Goal: Task Accomplishment & Management: Use online tool/utility

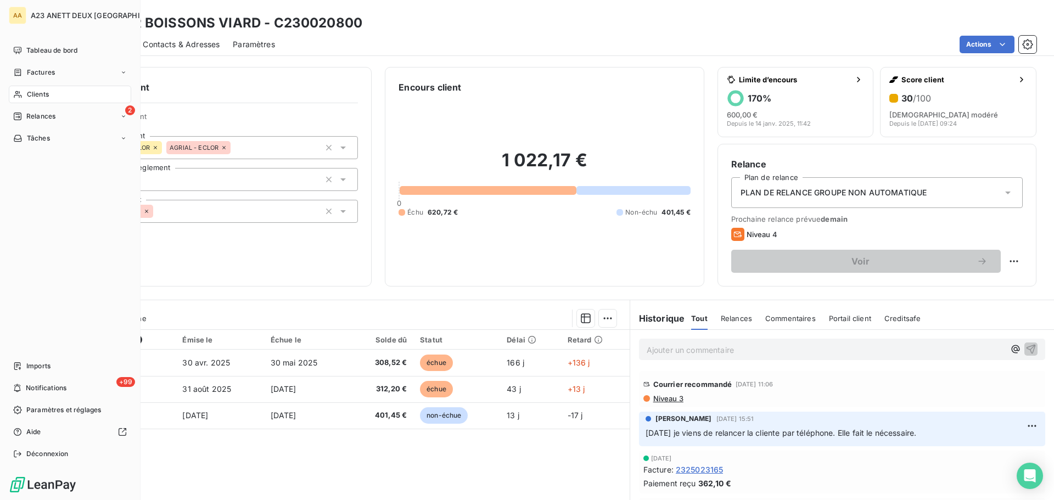
click at [42, 96] on span "Clients" at bounding box center [38, 94] width 22 height 10
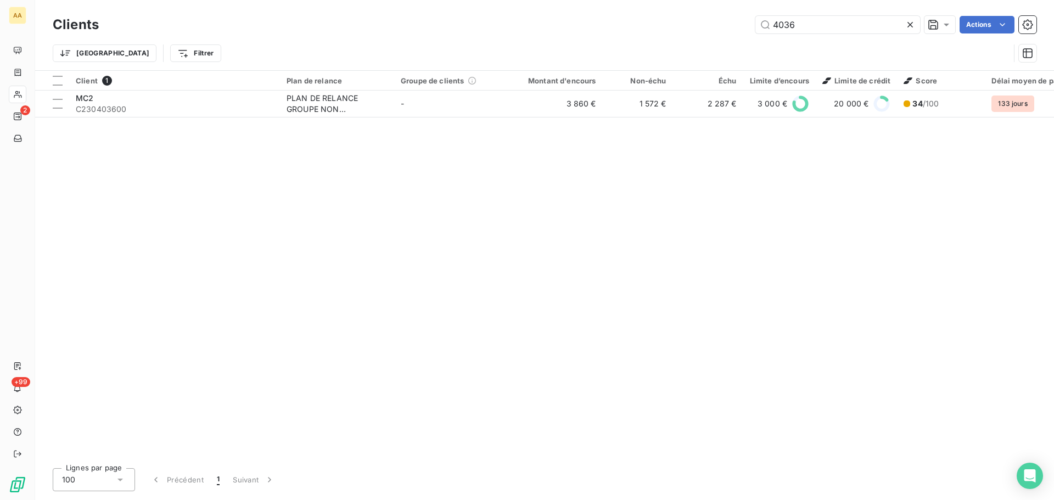
drag, startPoint x: 803, startPoint y: 25, endPoint x: 696, endPoint y: 11, distance: 108.5
click at [699, 23] on div "4036 Actions" at bounding box center [574, 25] width 925 height 18
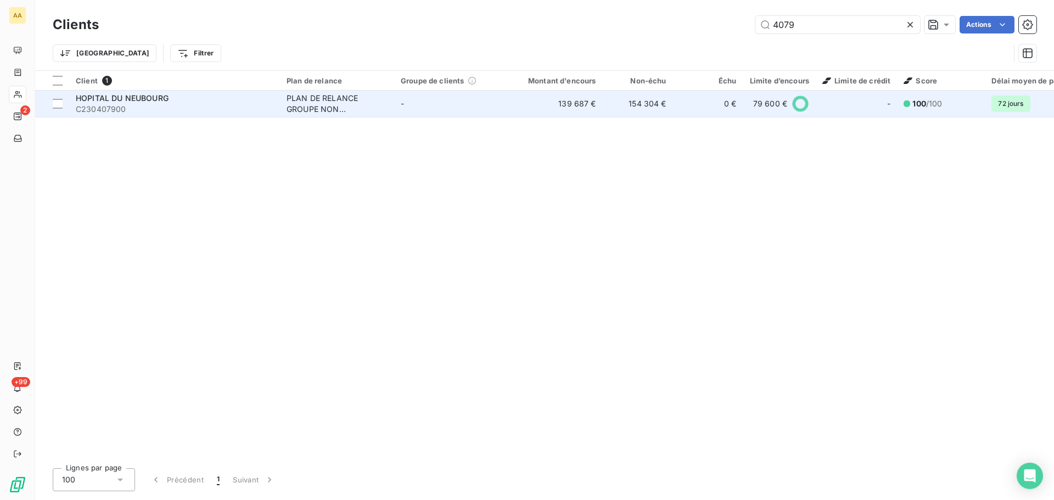
type input "4079"
click at [178, 109] on span "C230407900" at bounding box center [175, 109] width 198 height 11
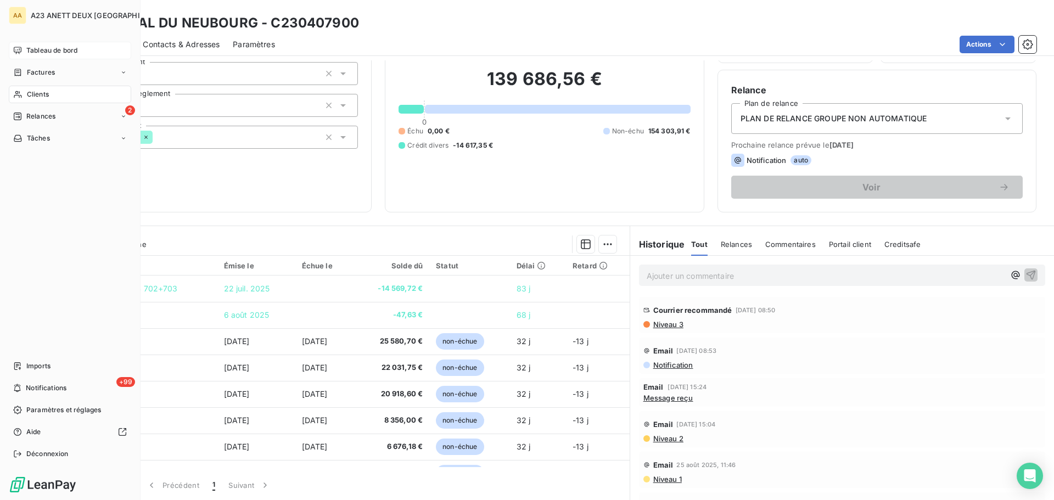
click at [38, 48] on span "Tableau de bord" at bounding box center [51, 51] width 51 height 10
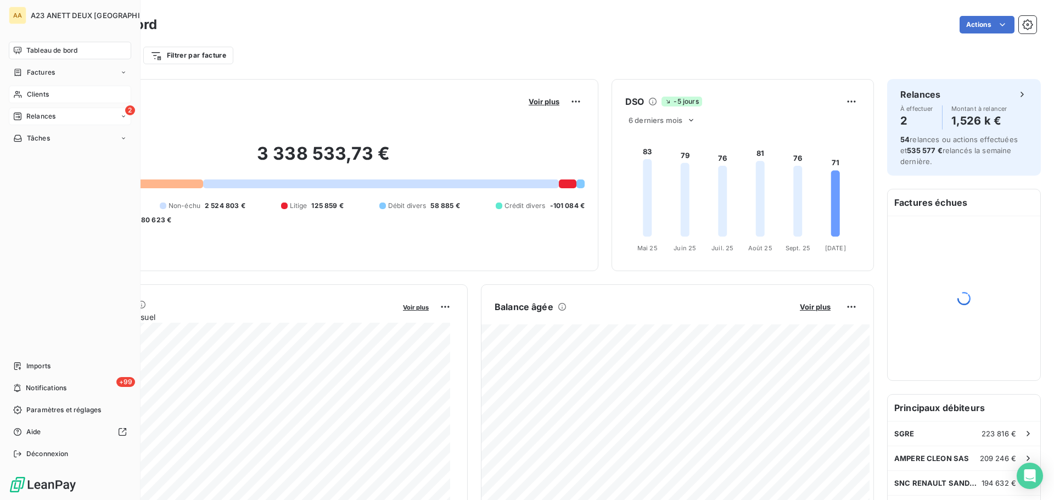
click at [41, 118] on span "Relances" at bounding box center [40, 116] width 29 height 10
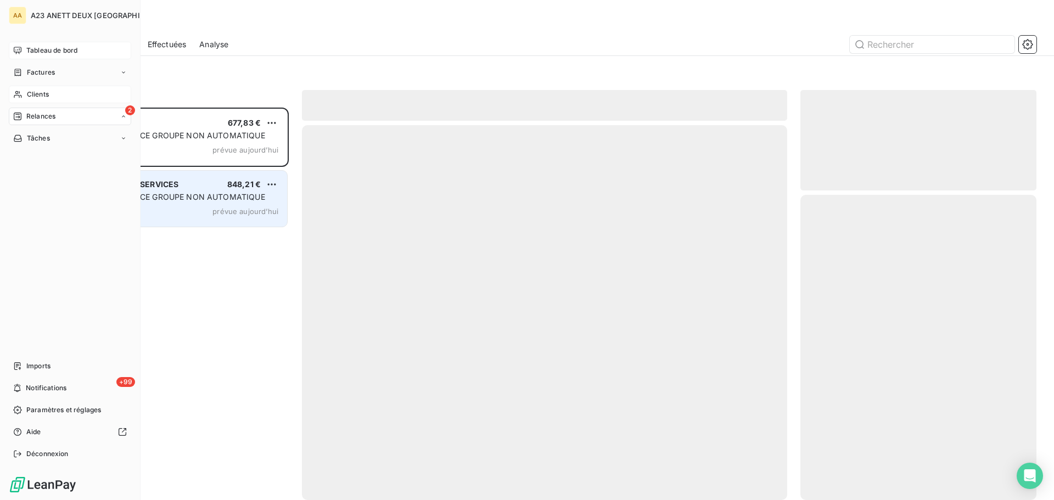
scroll to position [384, 228]
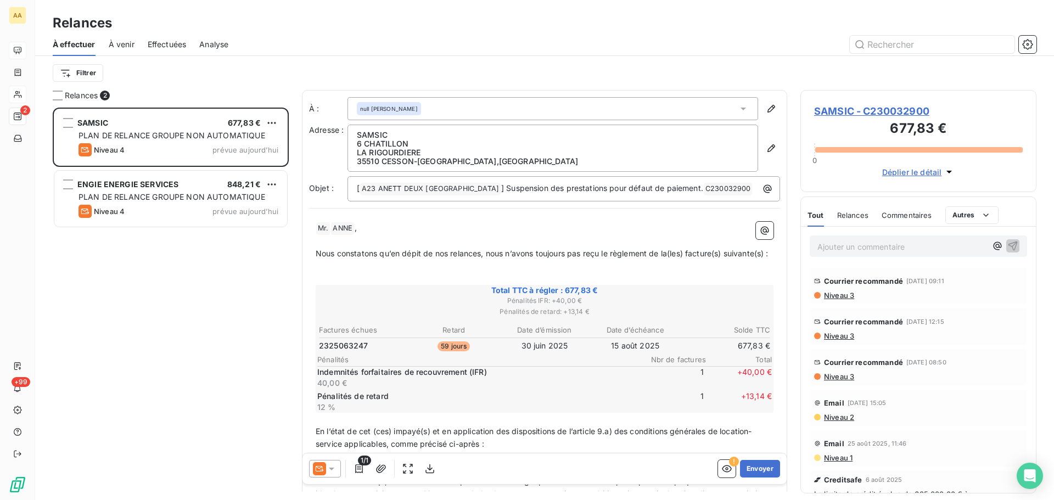
click at [334, 470] on icon at bounding box center [331, 468] width 11 height 11
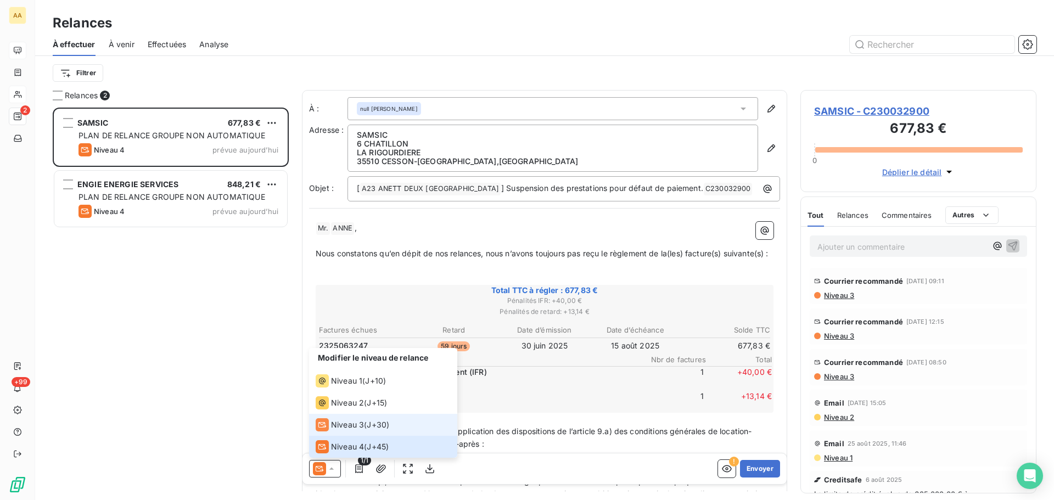
click at [345, 423] on span "Niveau 3" at bounding box center [347, 424] width 33 height 11
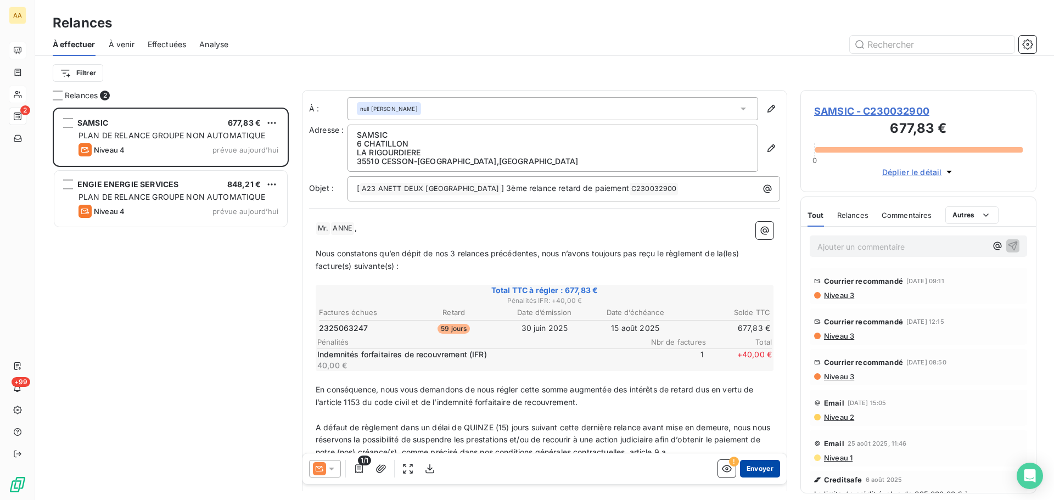
click at [756, 468] on button "Envoyer" at bounding box center [760, 469] width 40 height 18
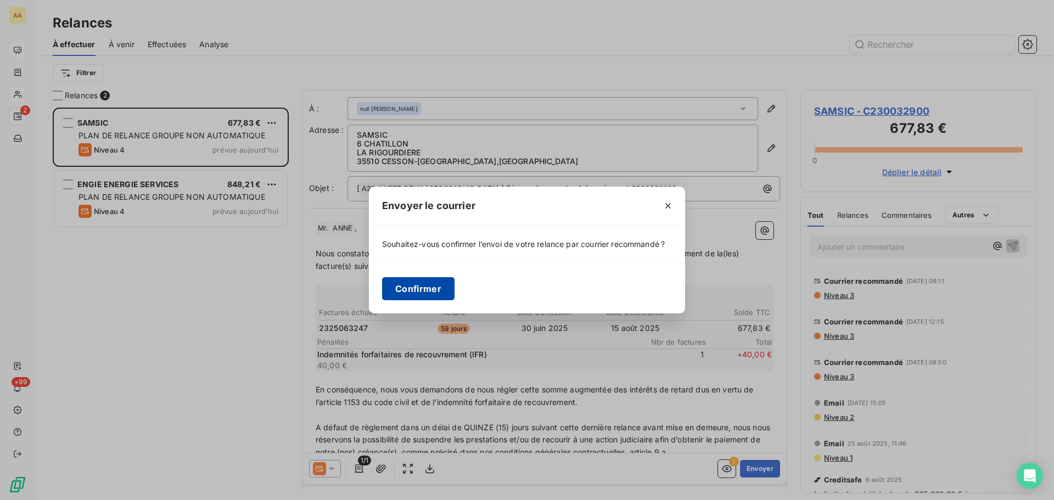
click at [399, 277] on button "Confirmer" at bounding box center [418, 288] width 72 height 23
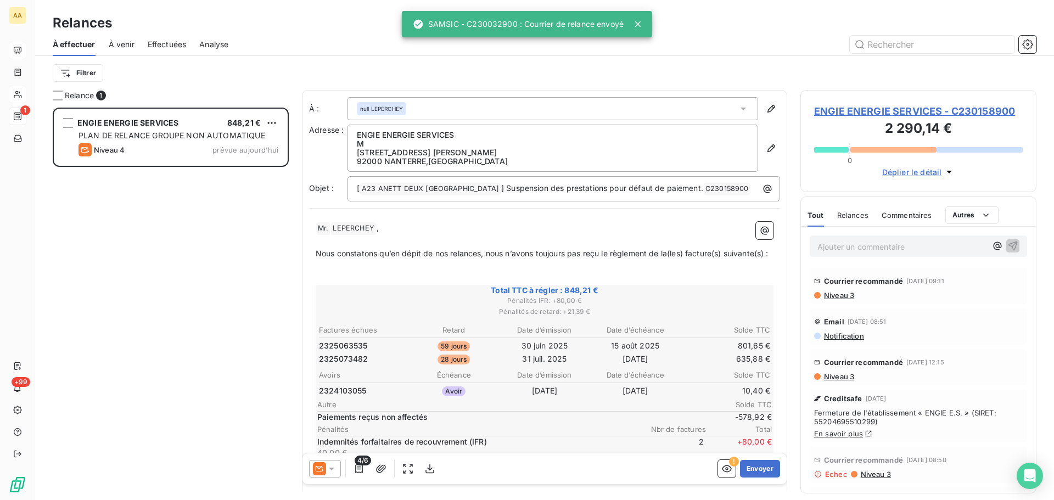
click at [330, 466] on icon at bounding box center [331, 468] width 11 height 11
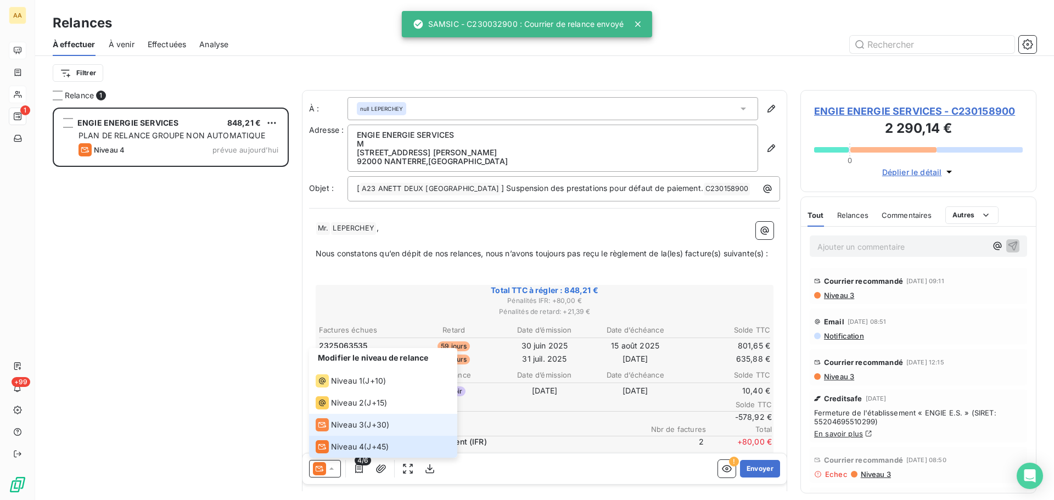
click at [345, 429] on span "Niveau 3" at bounding box center [347, 424] width 33 height 11
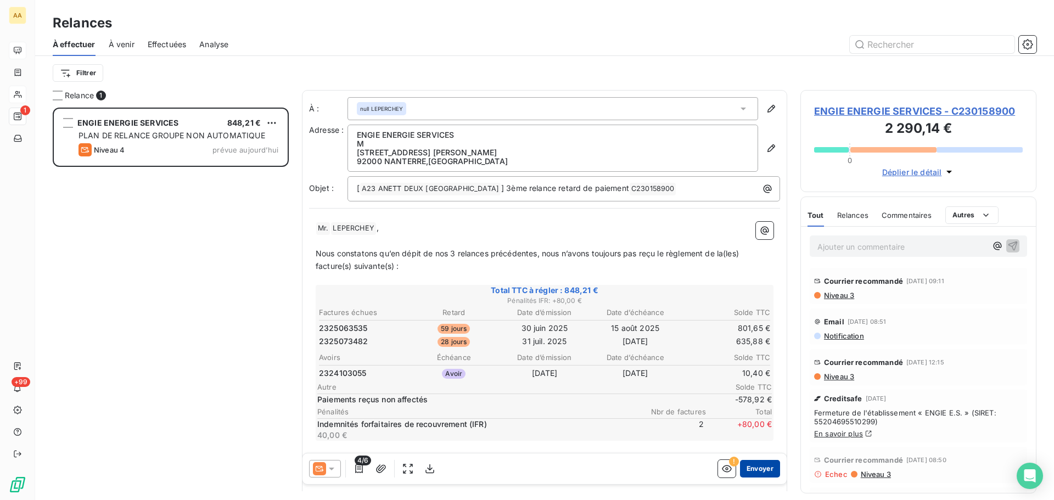
click at [744, 464] on button "Envoyer" at bounding box center [760, 469] width 40 height 18
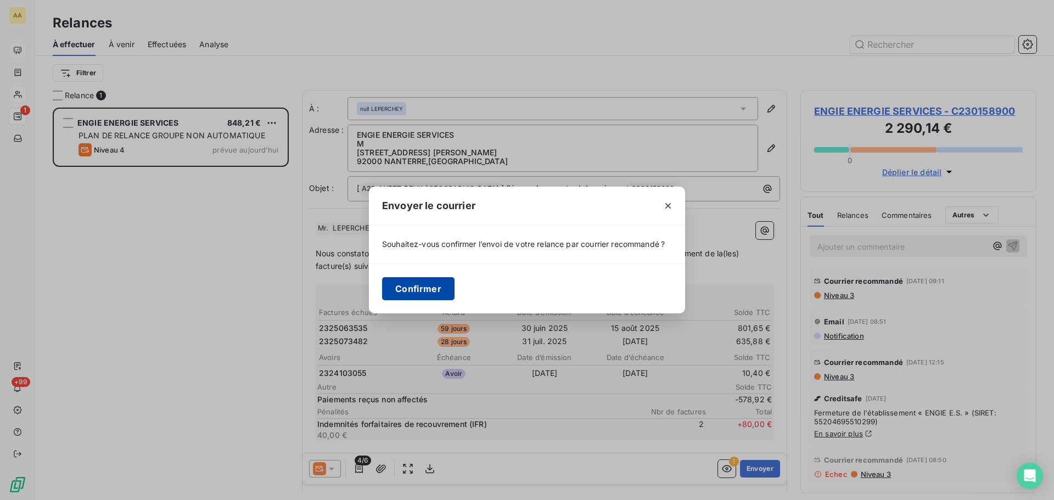
click at [410, 294] on button "Confirmer" at bounding box center [418, 288] width 72 height 23
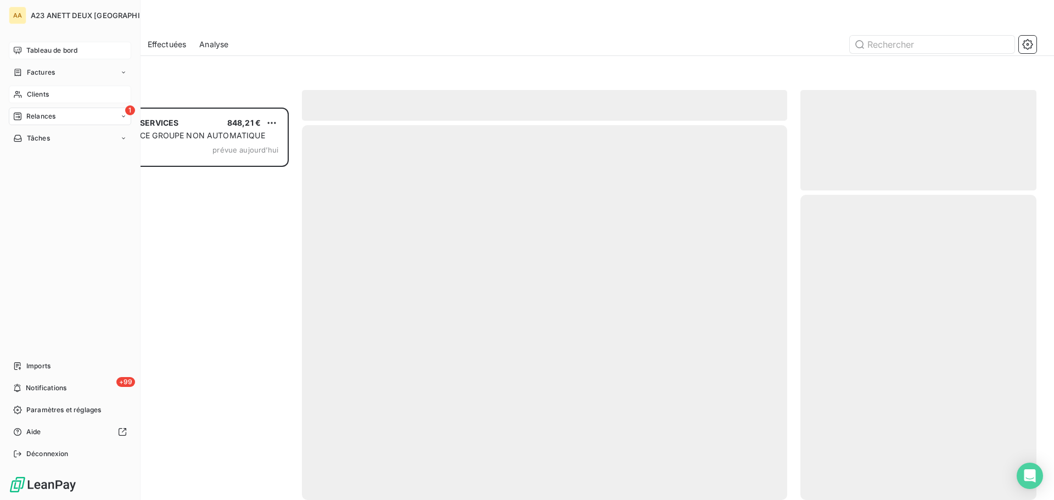
click at [46, 53] on span "Tableau de bord" at bounding box center [51, 51] width 51 height 10
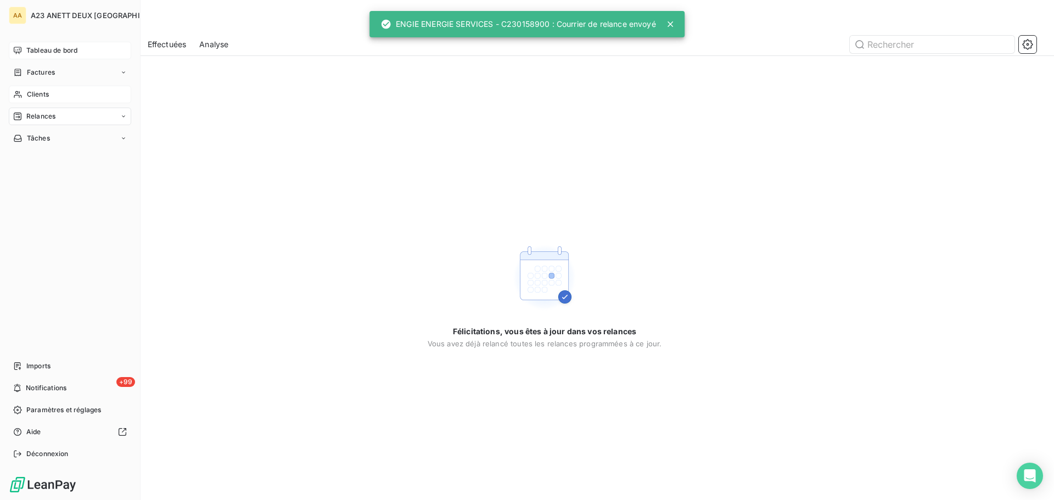
click at [42, 47] on span "Tableau de bord" at bounding box center [51, 51] width 51 height 10
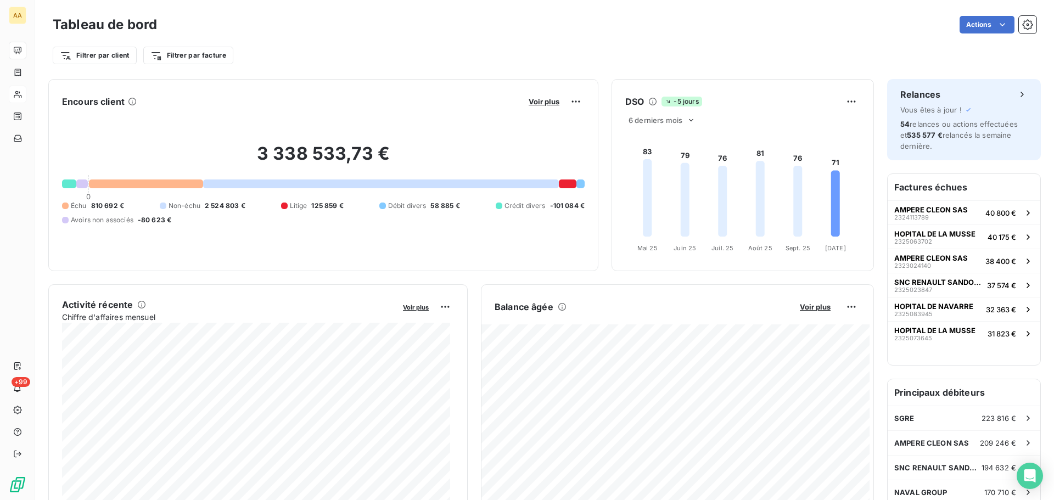
click at [307, 205] on span "Litige" at bounding box center [299, 206] width 18 height 10
click at [540, 105] on span "Voir plus" at bounding box center [544, 101] width 31 height 9
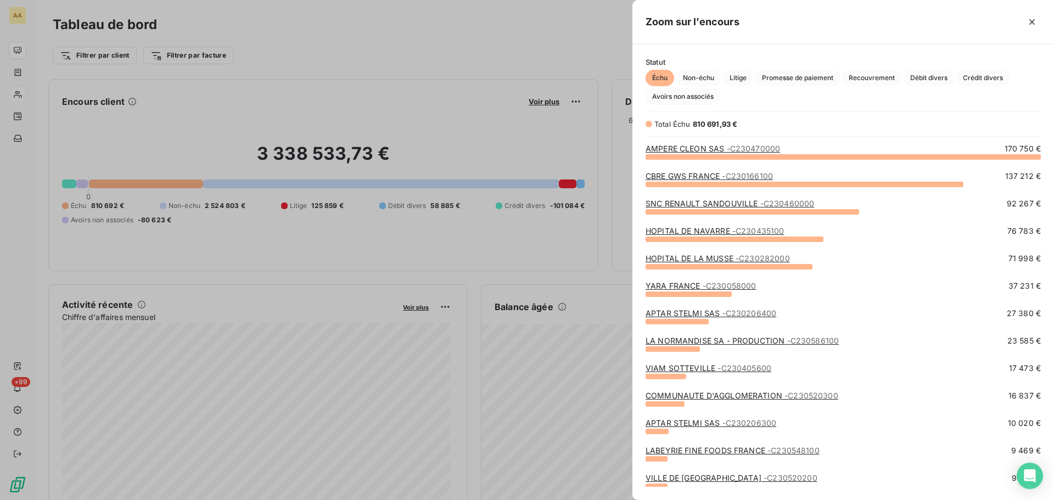
scroll to position [335, 413]
click at [737, 72] on span "Litige" at bounding box center [738, 78] width 30 height 16
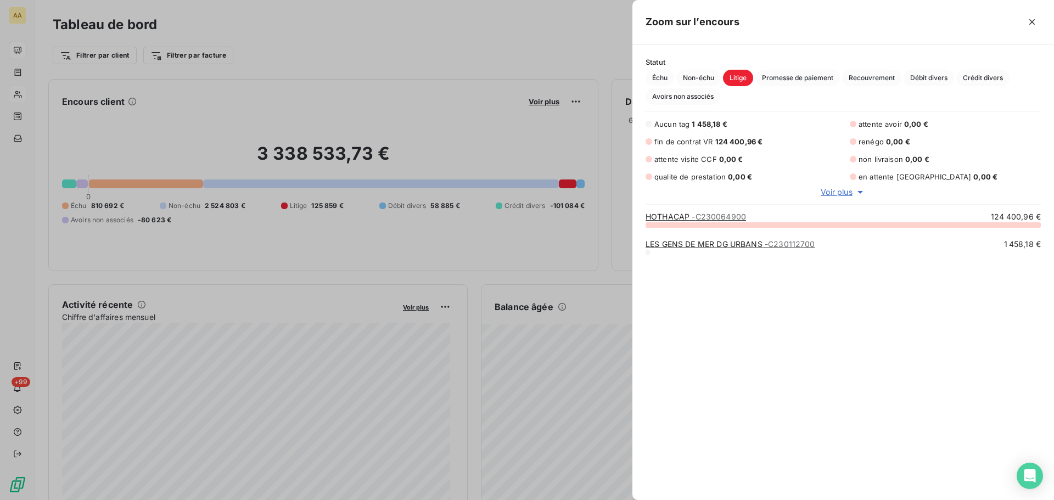
scroll to position [267, 413]
click at [23, 52] on div at bounding box center [527, 250] width 1054 height 500
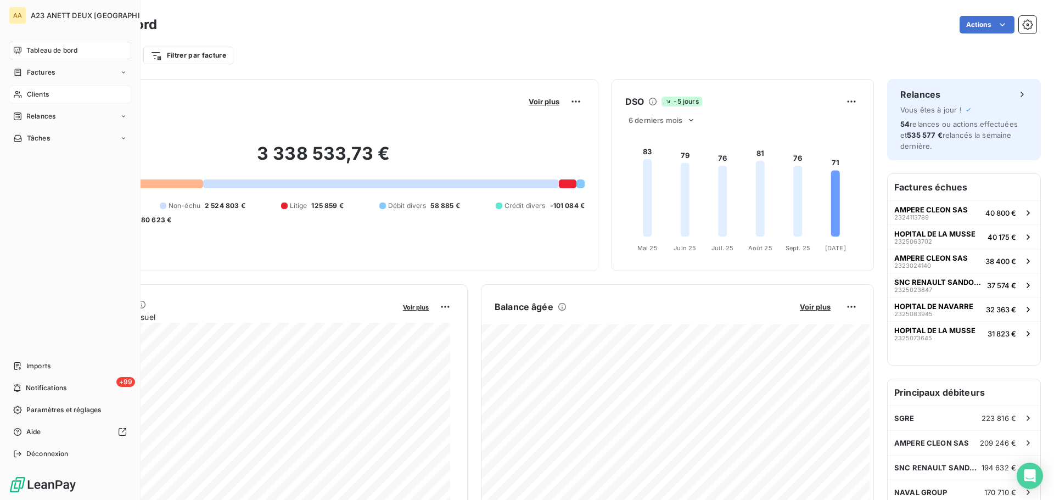
click at [31, 54] on span "Tableau de bord" at bounding box center [51, 51] width 51 height 10
click at [36, 89] on div "Clients" at bounding box center [70, 95] width 122 height 18
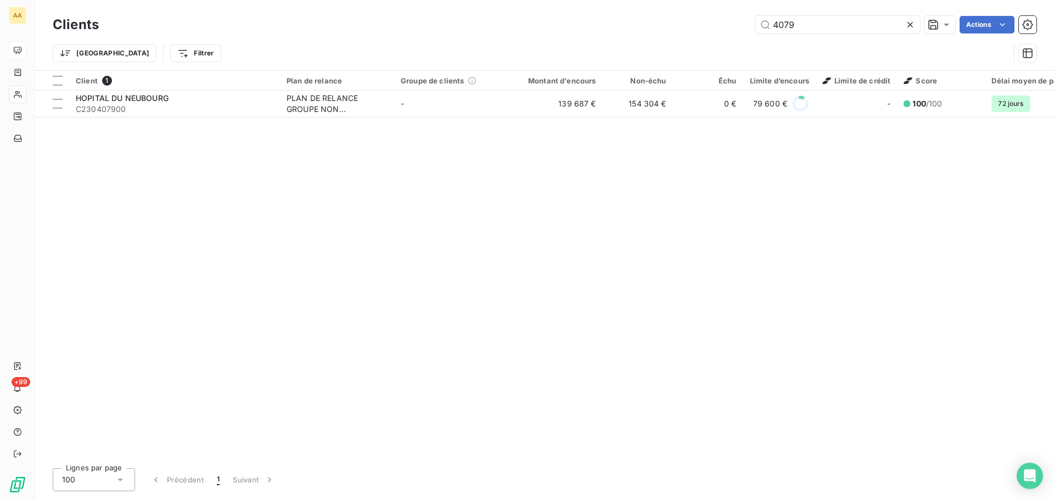
drag, startPoint x: 809, startPoint y: 29, endPoint x: 693, endPoint y: 18, distance: 116.4
click at [700, 19] on div "4079 Actions" at bounding box center [574, 25] width 925 height 18
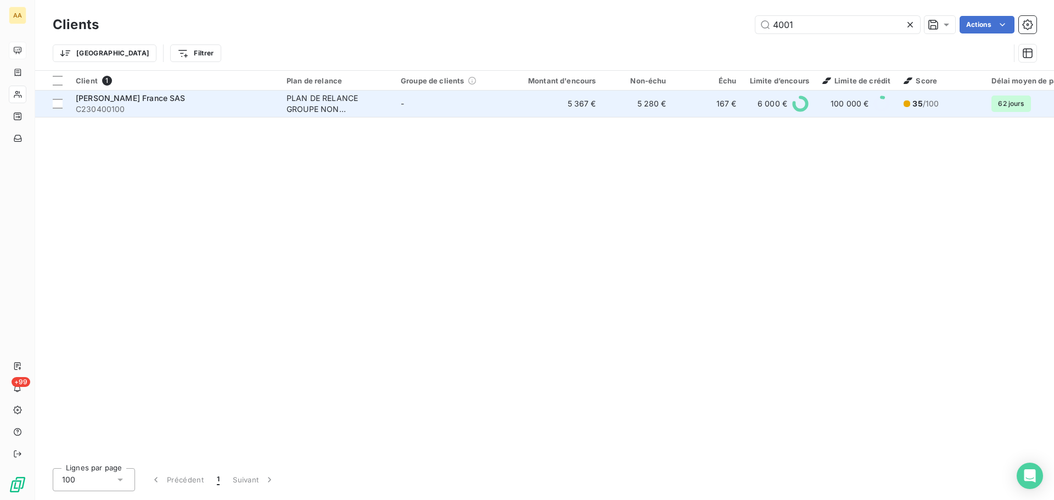
type input "4001"
click at [165, 106] on span "C230400100" at bounding box center [175, 109] width 198 height 11
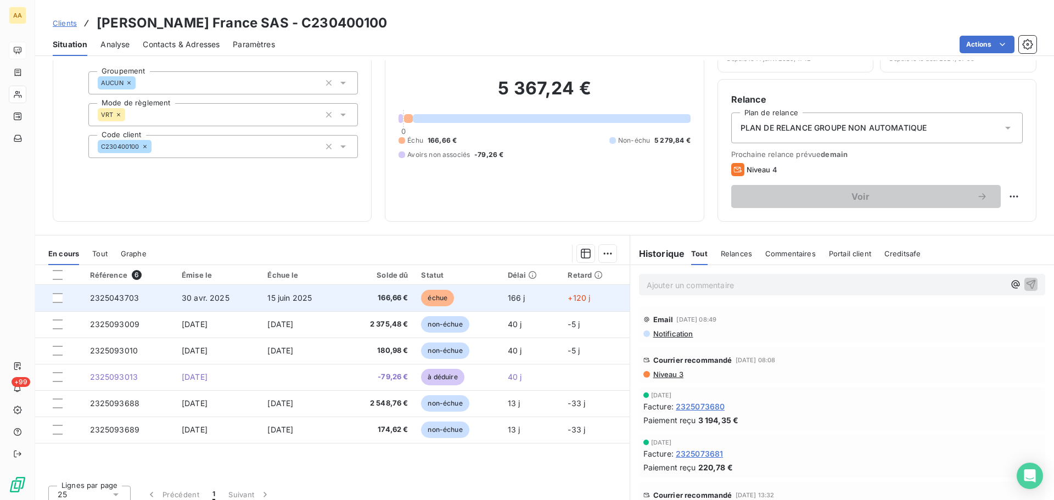
scroll to position [74, 0]
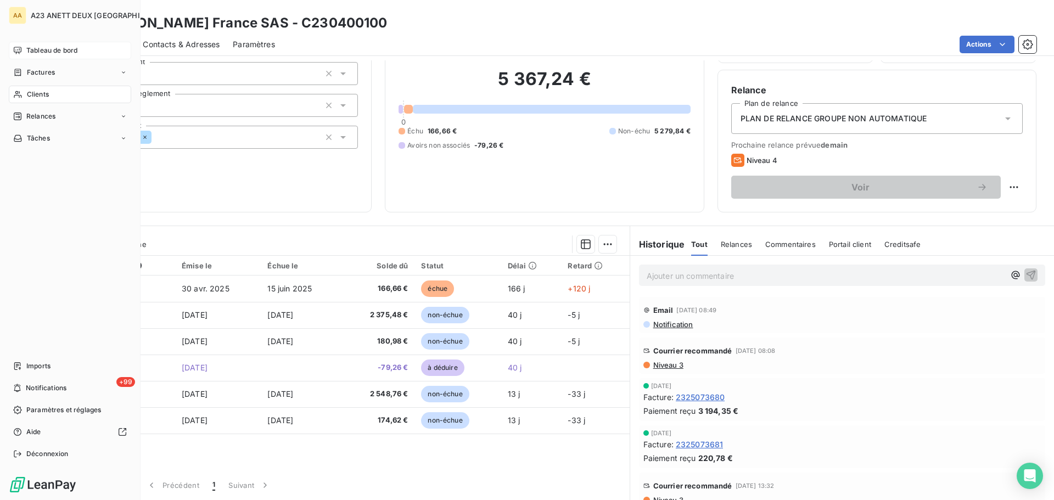
click at [49, 99] on div "Clients" at bounding box center [70, 95] width 122 height 18
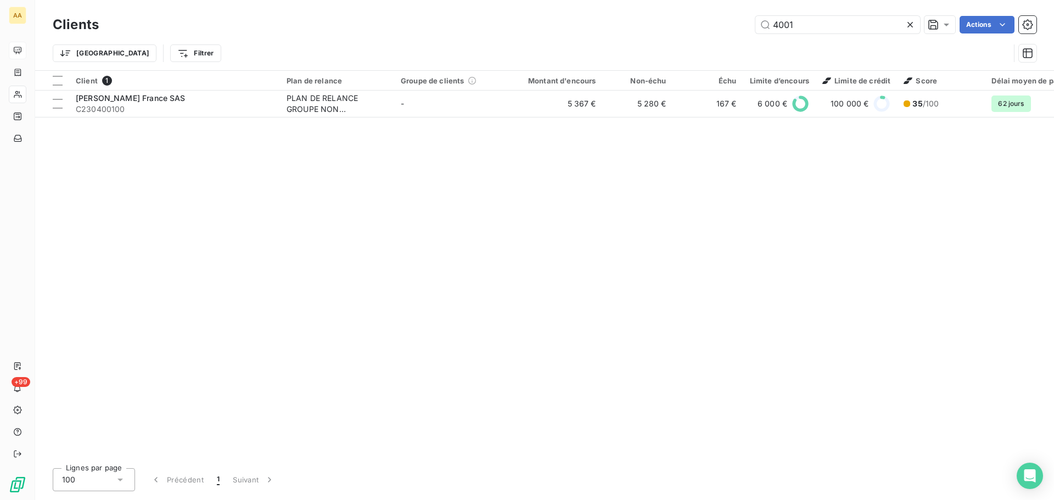
drag, startPoint x: 857, startPoint y: 30, endPoint x: 645, endPoint y: -3, distance: 215.0
click at [645, 0] on html "AA +99 Clients 4001 Actions Trier Filtrer Client 1 Plan de relance Groupe de cl…" at bounding box center [527, 250] width 1054 height 500
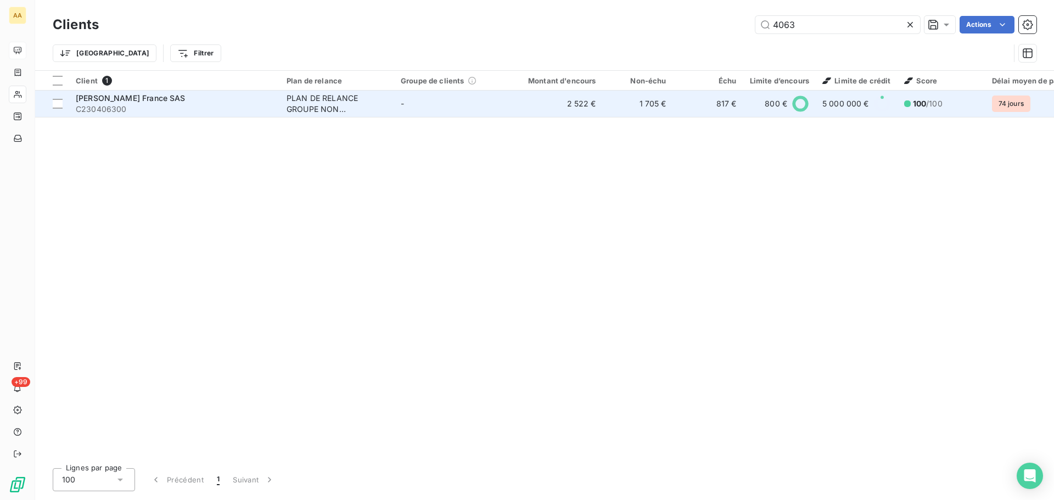
type input "4063"
click at [186, 100] on span "[PERSON_NAME] France SAS" at bounding box center [131, 97] width 110 height 9
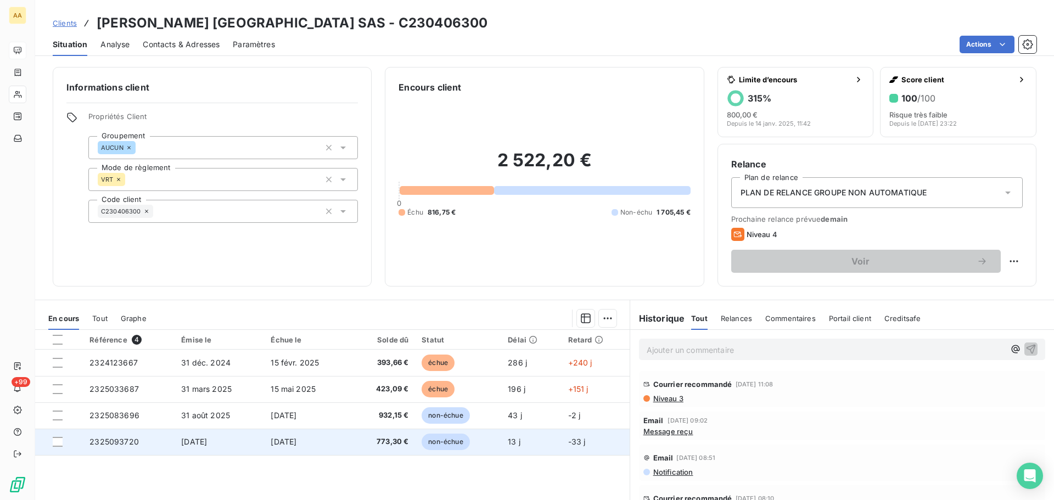
click at [114, 444] on span "2325093720" at bounding box center [113, 441] width 49 height 9
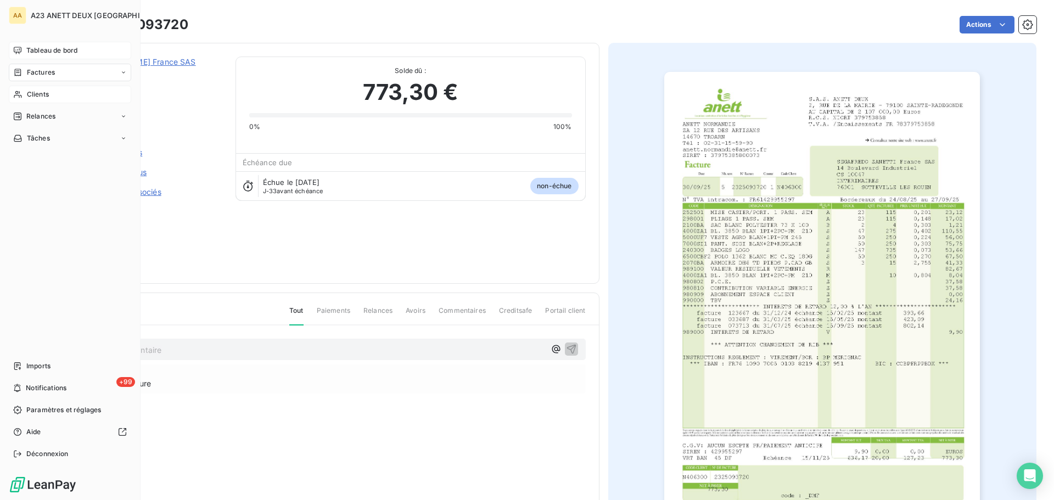
drag, startPoint x: 41, startPoint y: 92, endPoint x: 65, endPoint y: 92, distance: 23.6
click at [44, 92] on span "Clients" at bounding box center [38, 94] width 22 height 10
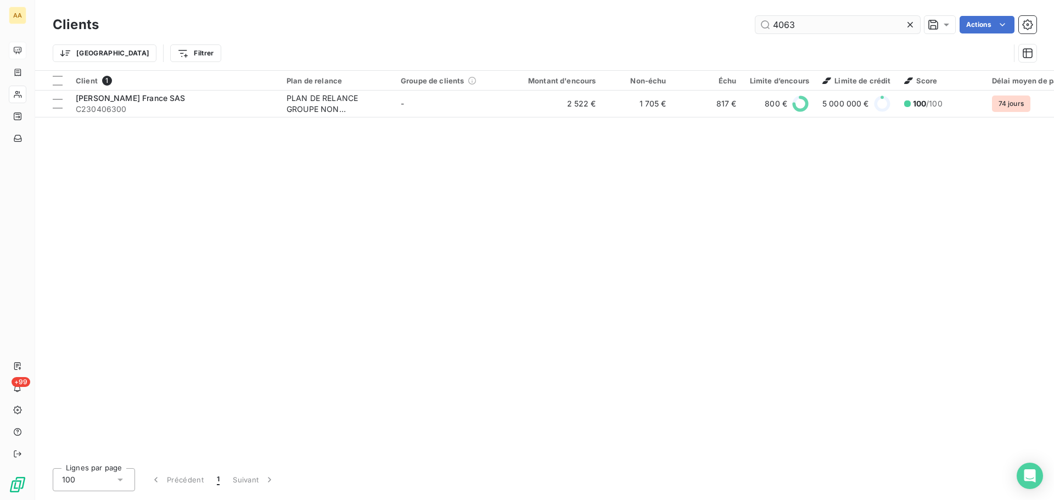
drag, startPoint x: 806, startPoint y: 30, endPoint x: 759, endPoint y: 29, distance: 47.2
click at [759, 29] on input "4063" at bounding box center [837, 25] width 165 height 18
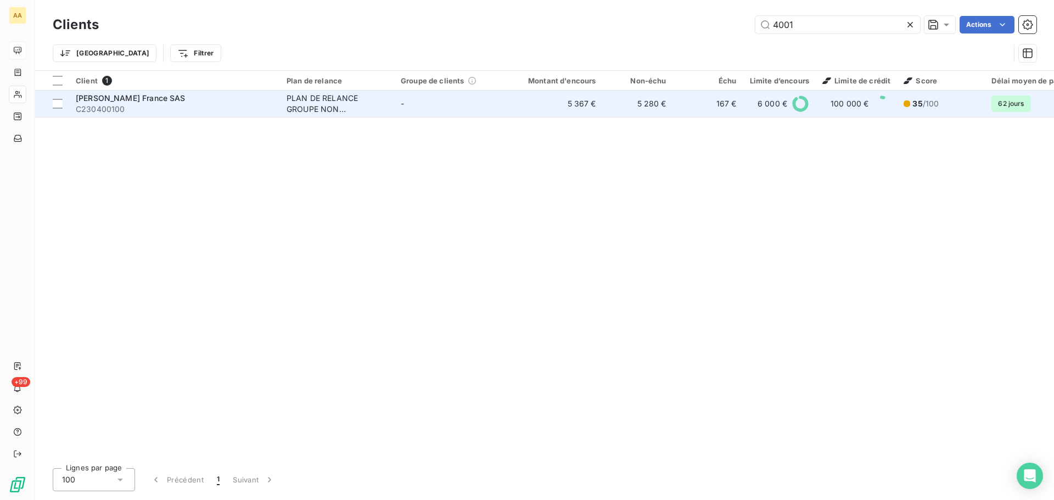
type input "4001"
click at [203, 104] on span "C230400100" at bounding box center [175, 109] width 198 height 11
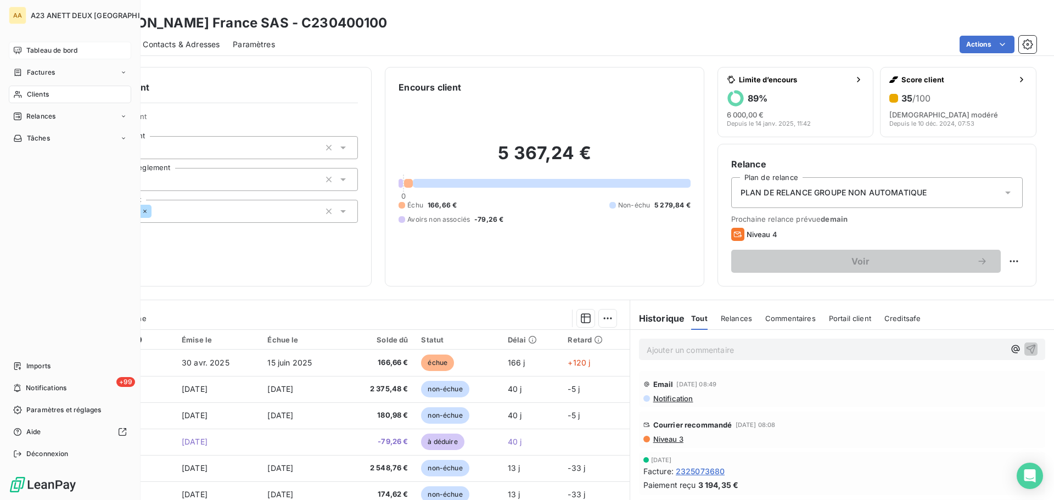
click at [40, 89] on div "Clients" at bounding box center [70, 95] width 122 height 18
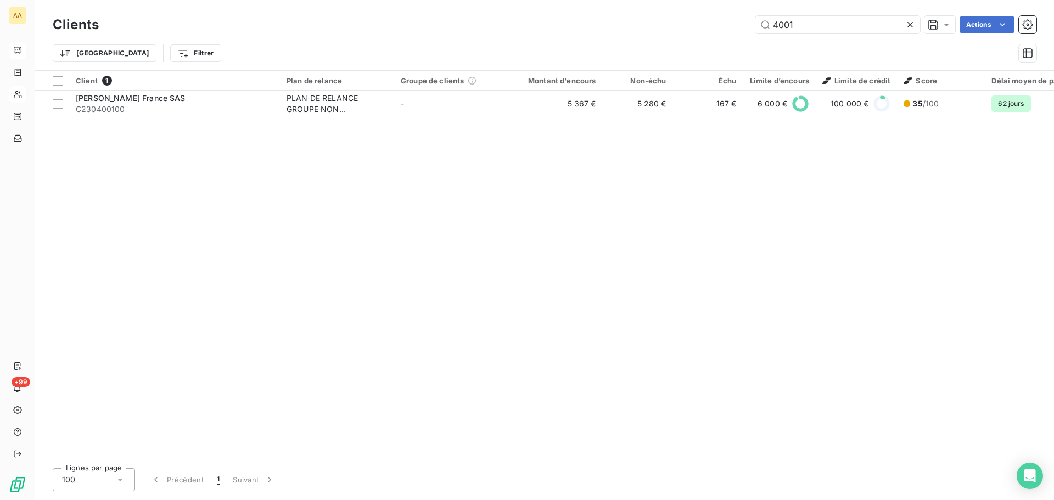
drag, startPoint x: 814, startPoint y: 29, endPoint x: 656, endPoint y: 25, distance: 158.2
click at [679, 28] on div "4001 Actions" at bounding box center [574, 25] width 925 height 18
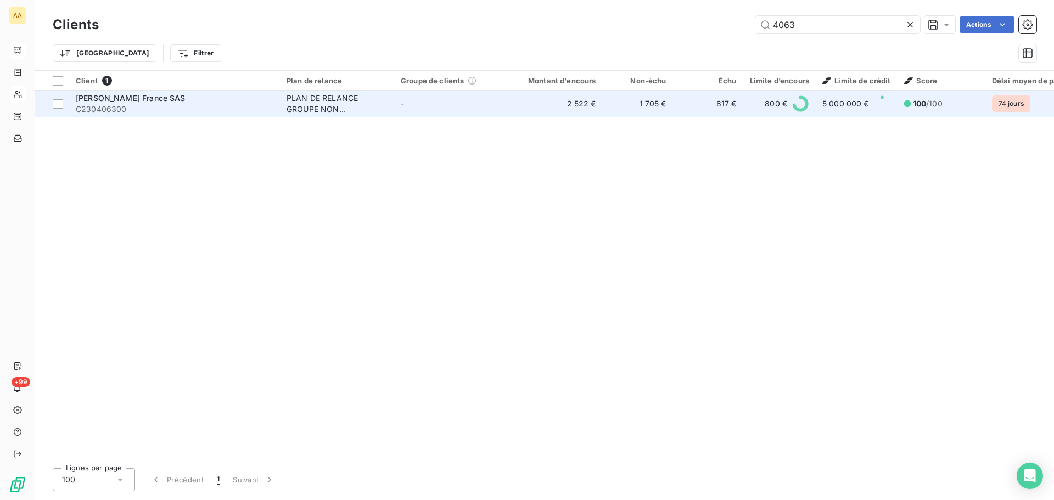
type input "4063"
click at [194, 107] on span "C230406300" at bounding box center [175, 109] width 198 height 11
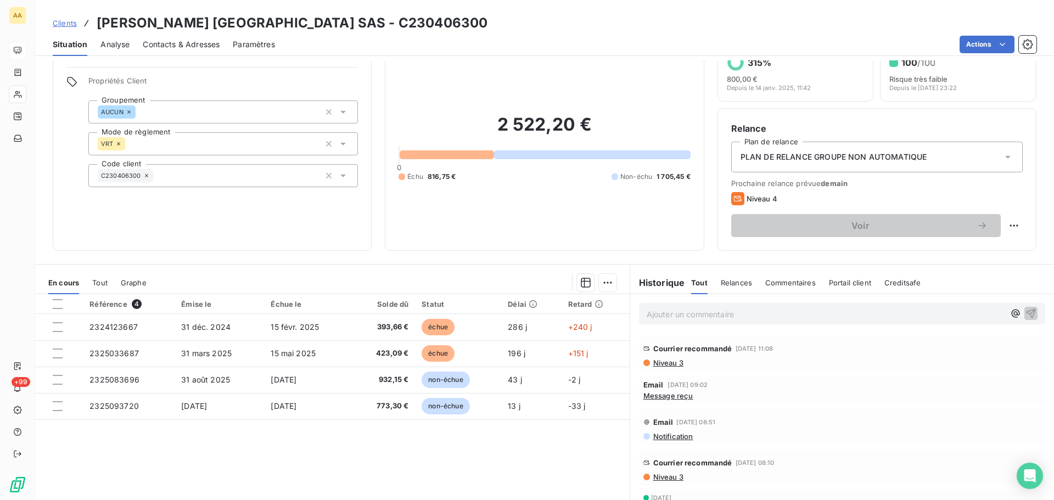
scroll to position [55, 0]
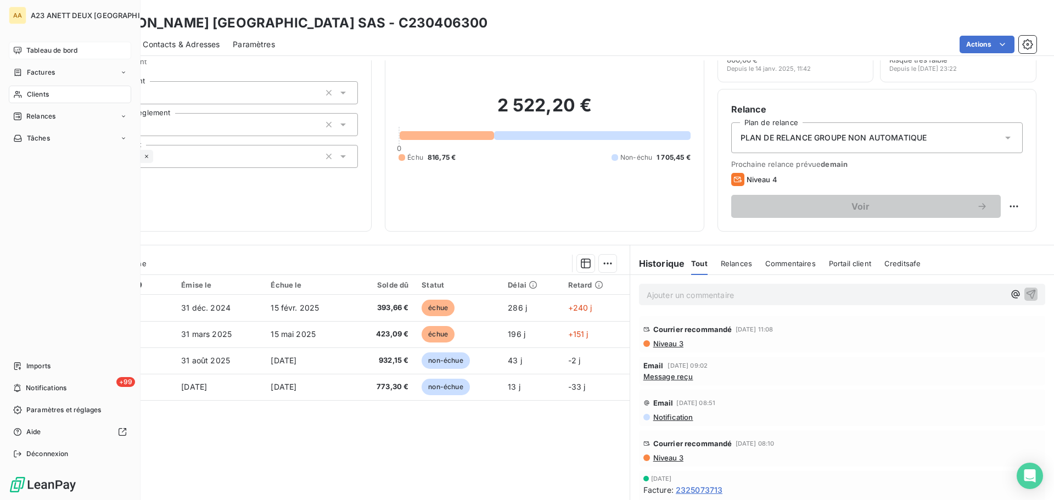
click at [56, 55] on div "Tableau de bord" at bounding box center [70, 51] width 122 height 18
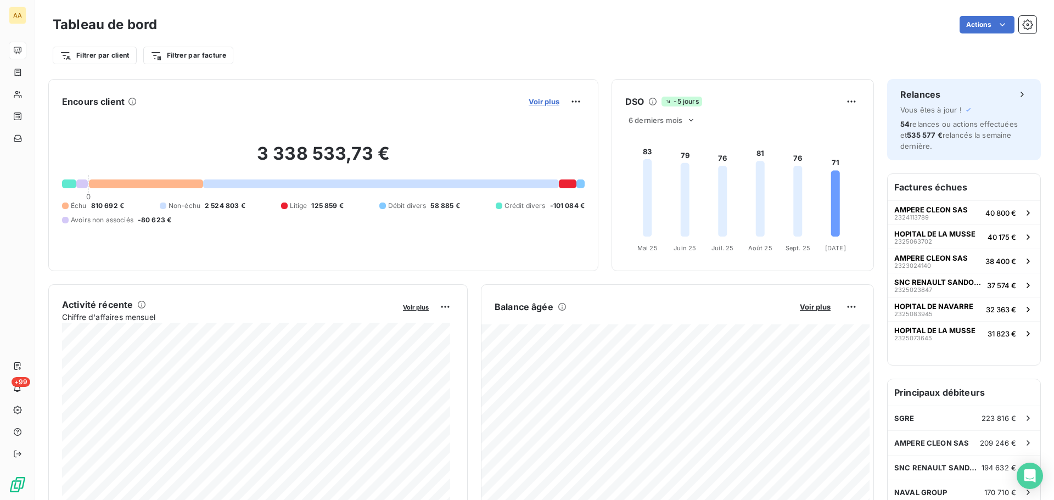
click at [541, 102] on span "Voir plus" at bounding box center [544, 101] width 31 height 9
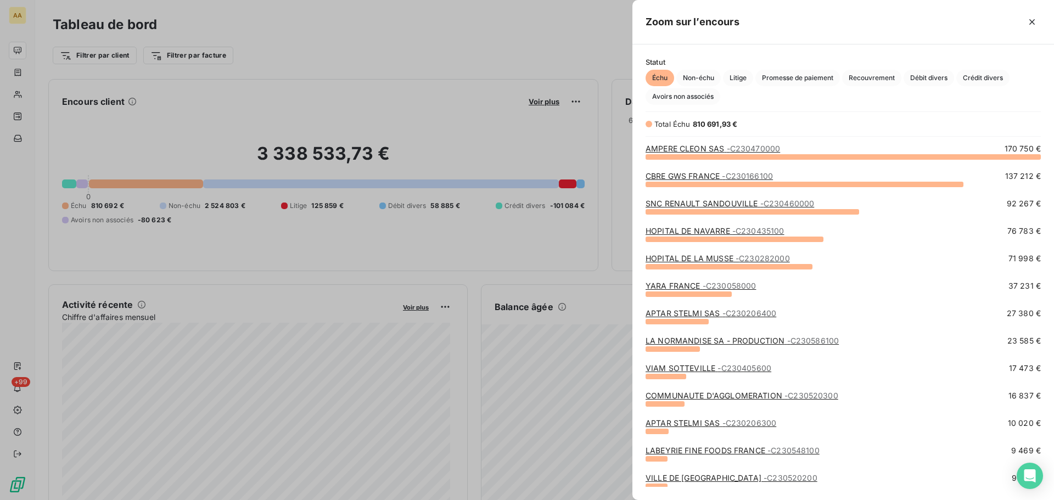
scroll to position [335, 413]
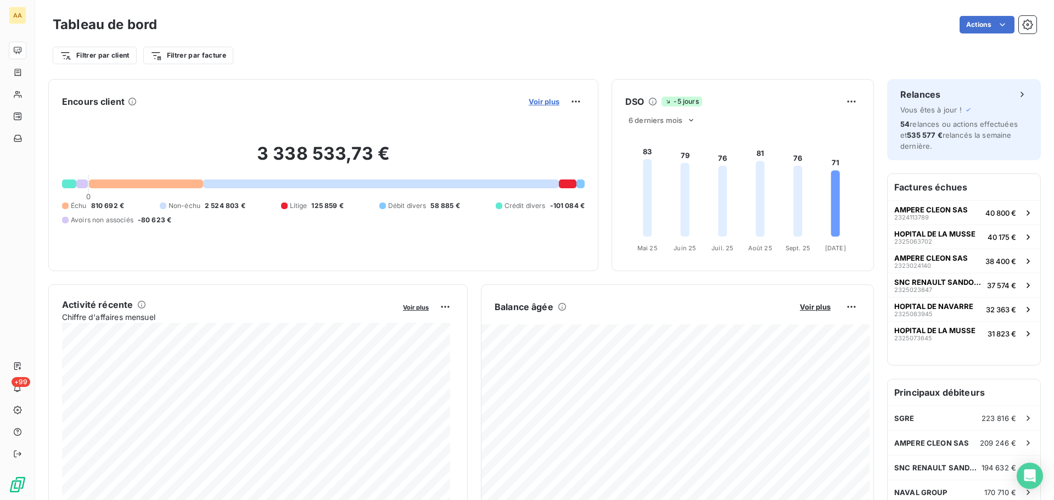
click at [532, 99] on span "Voir plus" at bounding box center [544, 101] width 31 height 9
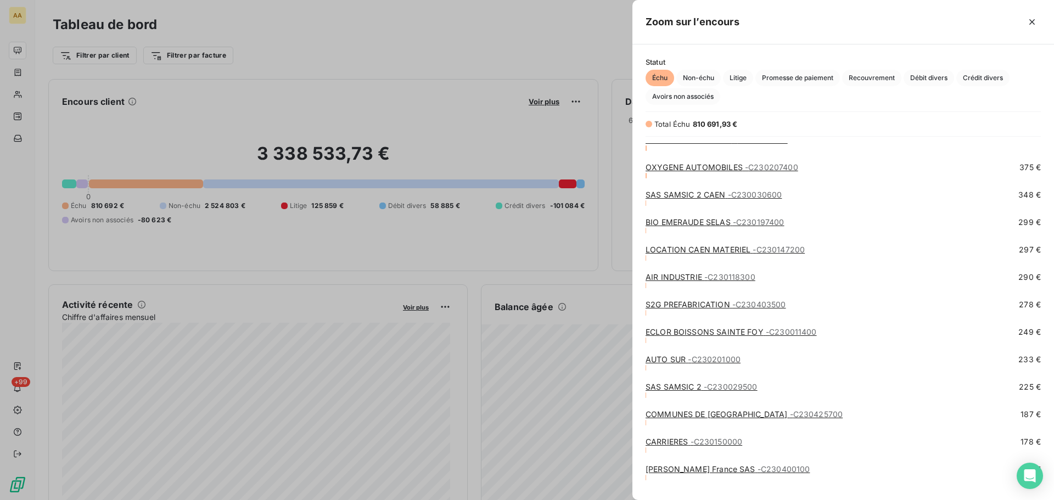
scroll to position [1509, 0]
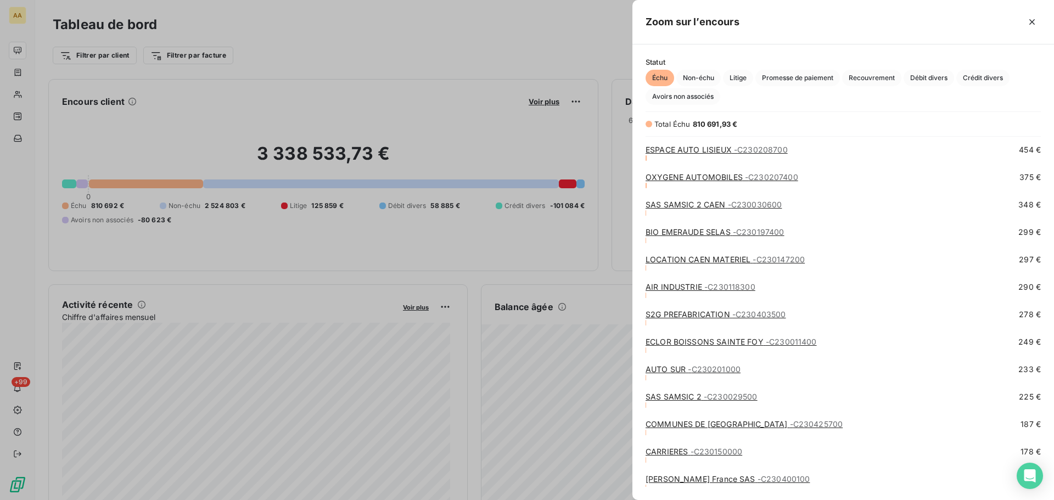
click at [24, 96] on div at bounding box center [527, 250] width 1054 height 500
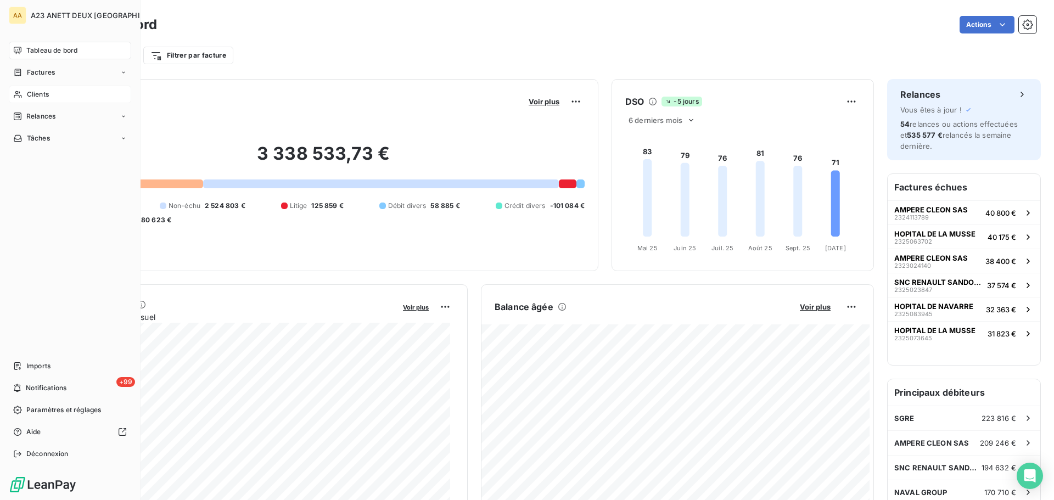
click at [27, 96] on span "Clients" at bounding box center [38, 94] width 22 height 10
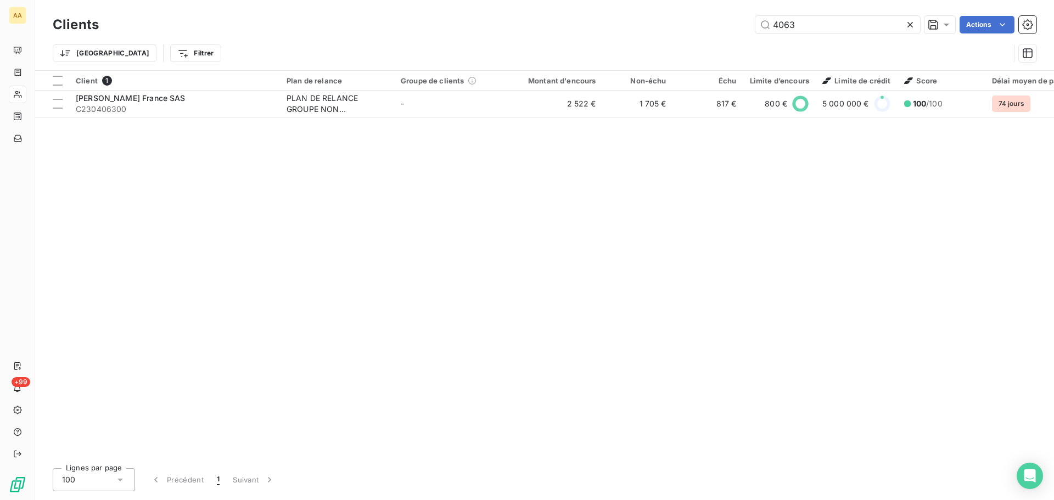
drag, startPoint x: 811, startPoint y: 27, endPoint x: 500, endPoint y: 3, distance: 311.6
click at [655, 34] on div "Clients 4063 Actions" at bounding box center [545, 24] width 984 height 23
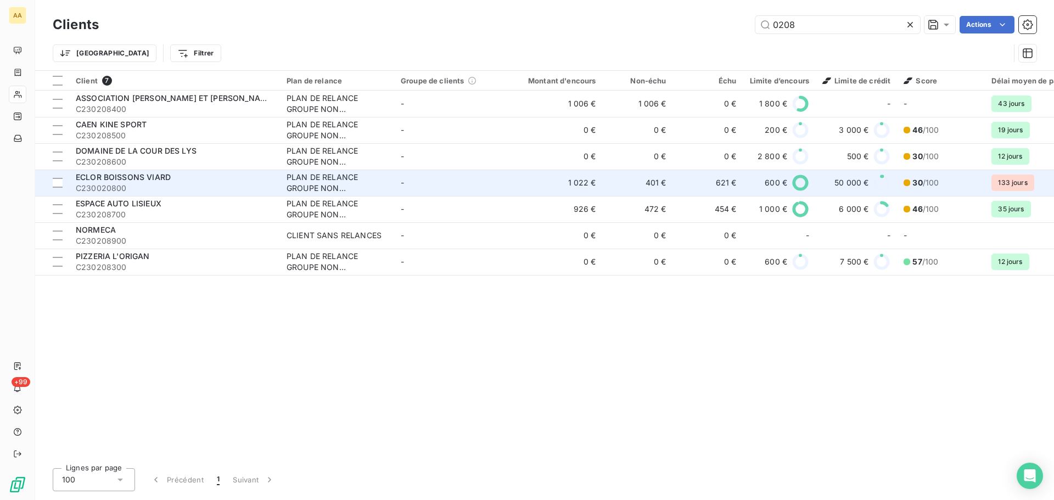
type input "0208"
click at [132, 185] on span "C230020800" at bounding box center [175, 188] width 198 height 11
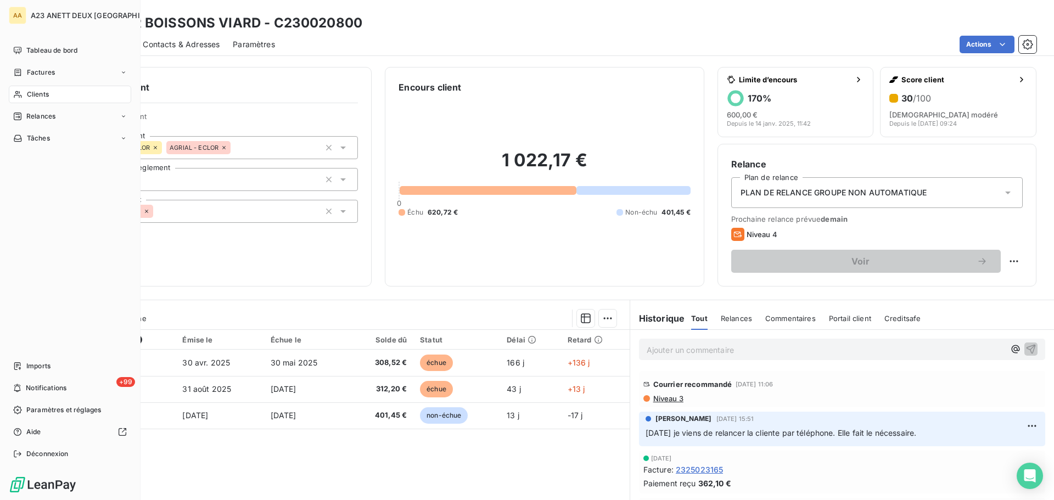
click at [28, 89] on span "Clients" at bounding box center [38, 94] width 22 height 10
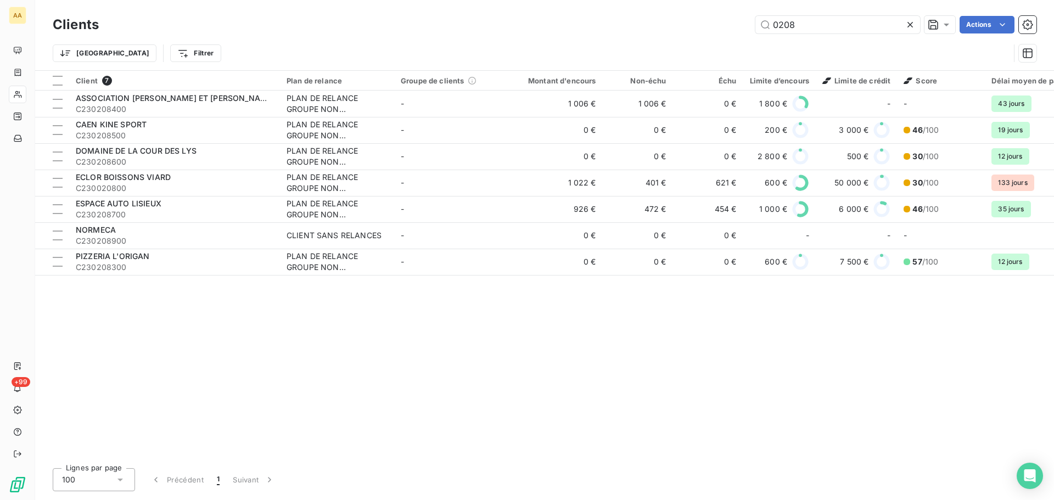
drag, startPoint x: 821, startPoint y: 15, endPoint x: 550, endPoint y: -23, distance: 273.8
click at [550, 0] on html "AA +99 Clients 0208 Actions Trier Filtrer Client 7 Plan de relance Groupe de cl…" at bounding box center [527, 250] width 1054 height 500
drag, startPoint x: 806, startPoint y: 26, endPoint x: 664, endPoint y: 5, distance: 144.3
click at [652, 18] on div "0208 Actions" at bounding box center [574, 25] width 925 height 18
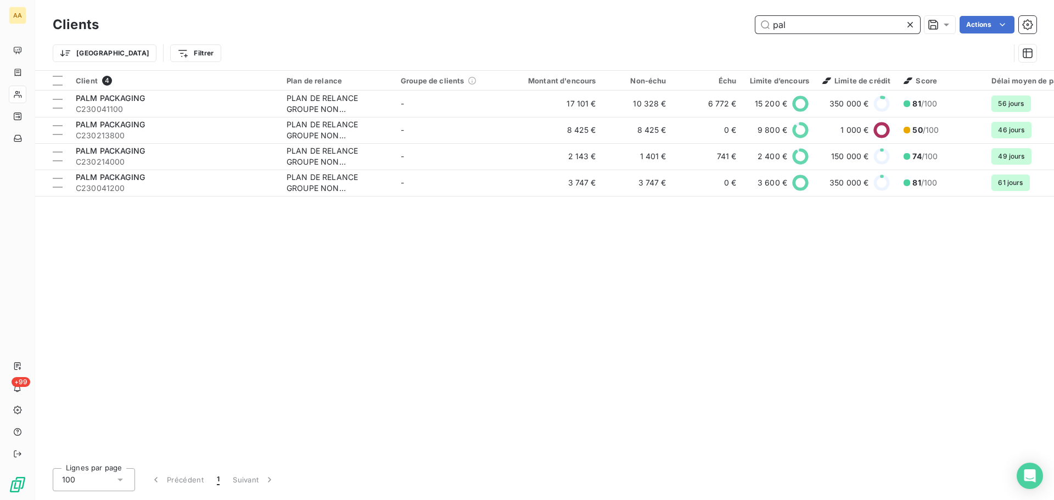
type input "pal"
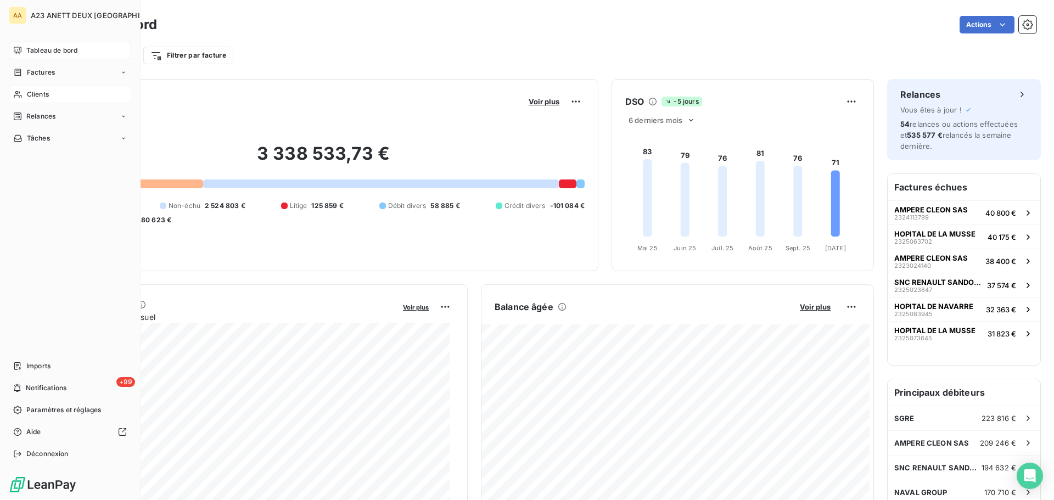
click at [41, 97] on span "Clients" at bounding box center [38, 94] width 22 height 10
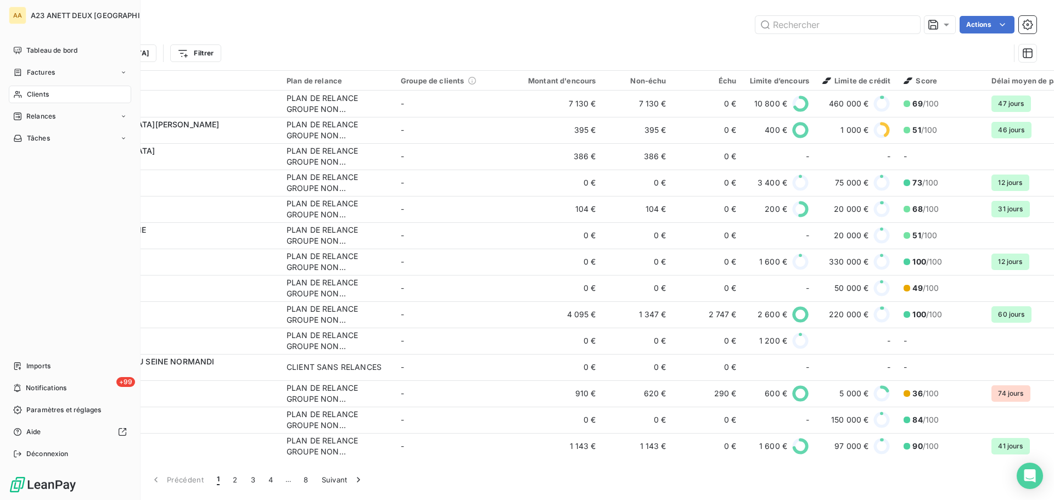
click at [47, 99] on span "Clients" at bounding box center [38, 94] width 22 height 10
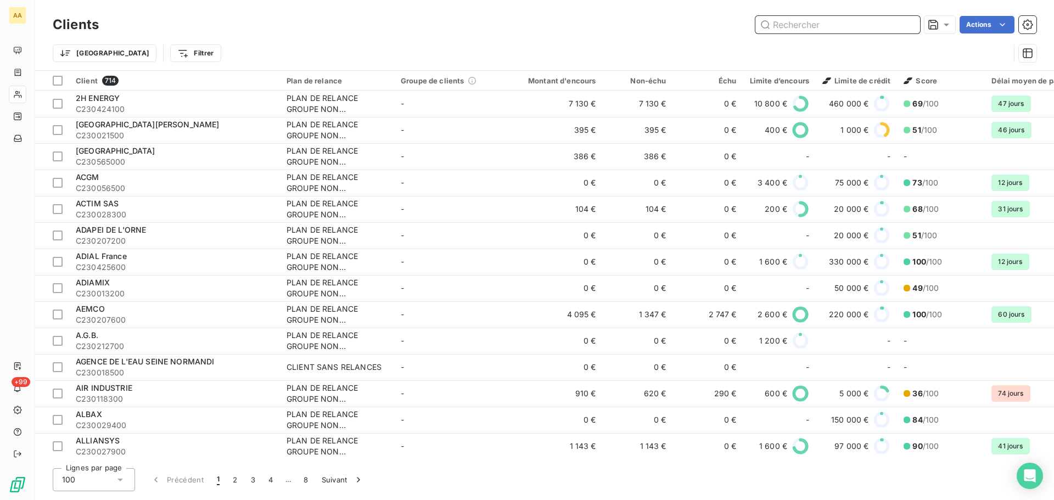
click at [809, 25] on input "text" at bounding box center [837, 25] width 165 height 18
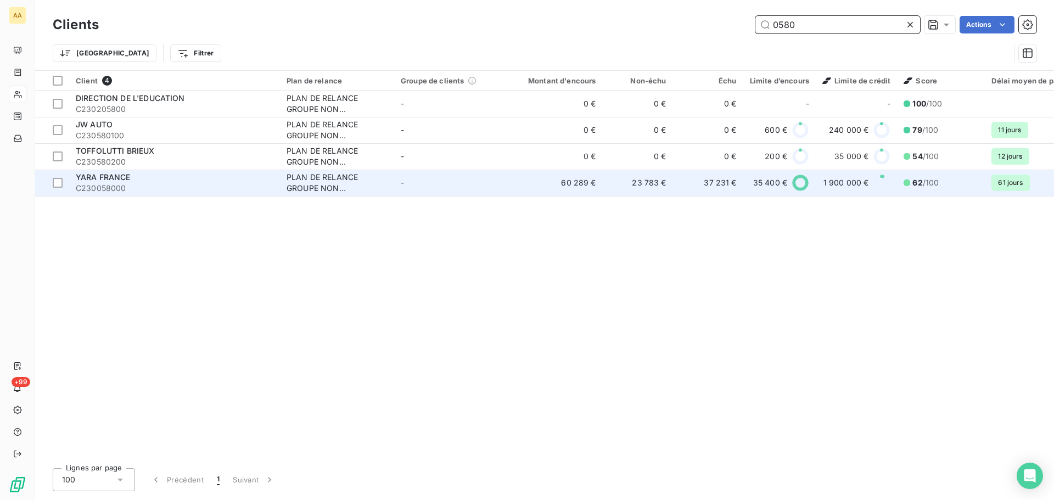
type input "0580"
click at [120, 180] on span "YARA FRANCE" at bounding box center [103, 176] width 55 height 9
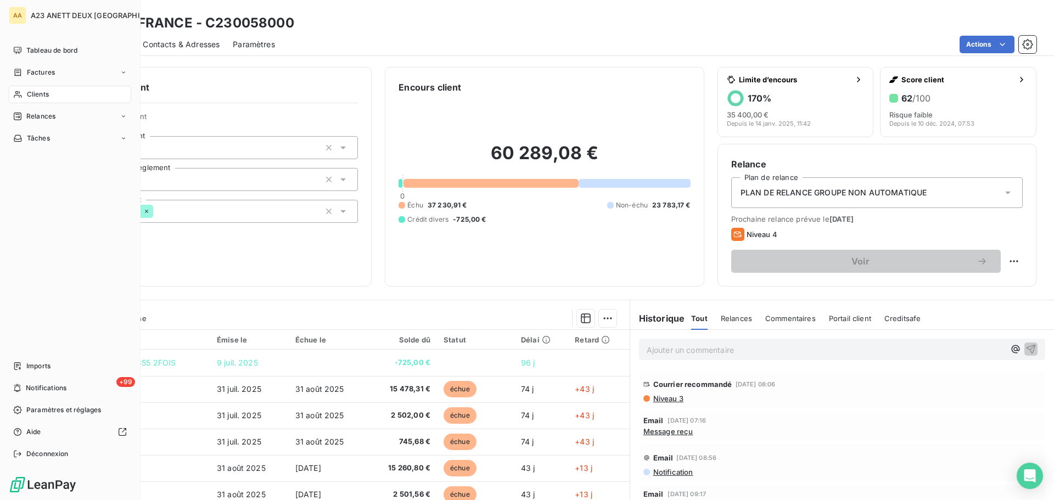
click at [21, 96] on icon at bounding box center [17, 94] width 9 height 9
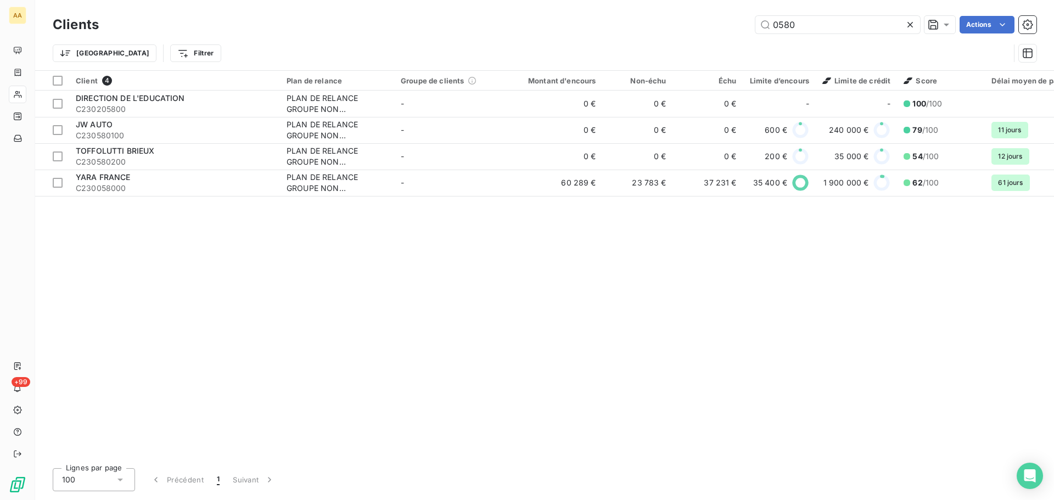
drag, startPoint x: 813, startPoint y: 30, endPoint x: 665, endPoint y: 23, distance: 147.9
click at [702, 36] on div "Clients 0580 Actions" at bounding box center [545, 24] width 984 height 23
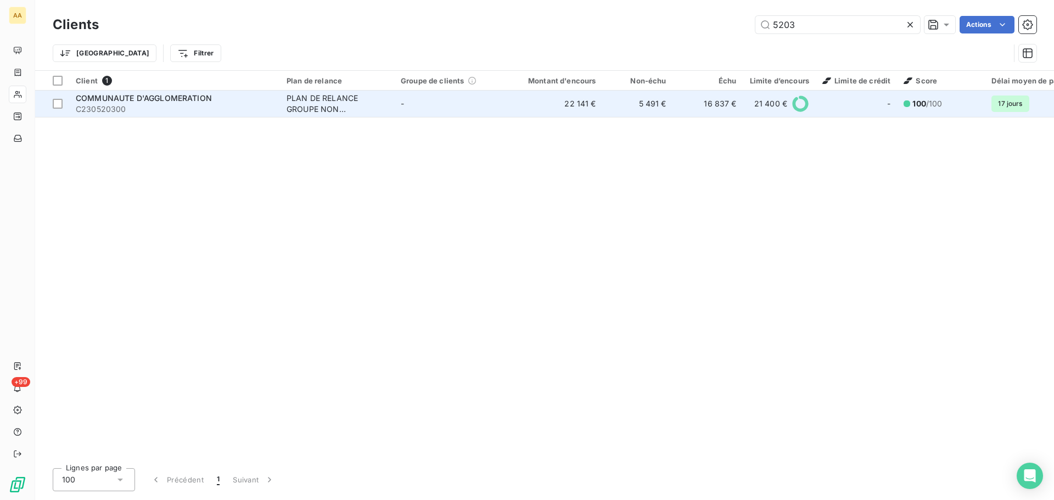
type input "5203"
click at [180, 105] on span "C230520300" at bounding box center [175, 109] width 198 height 11
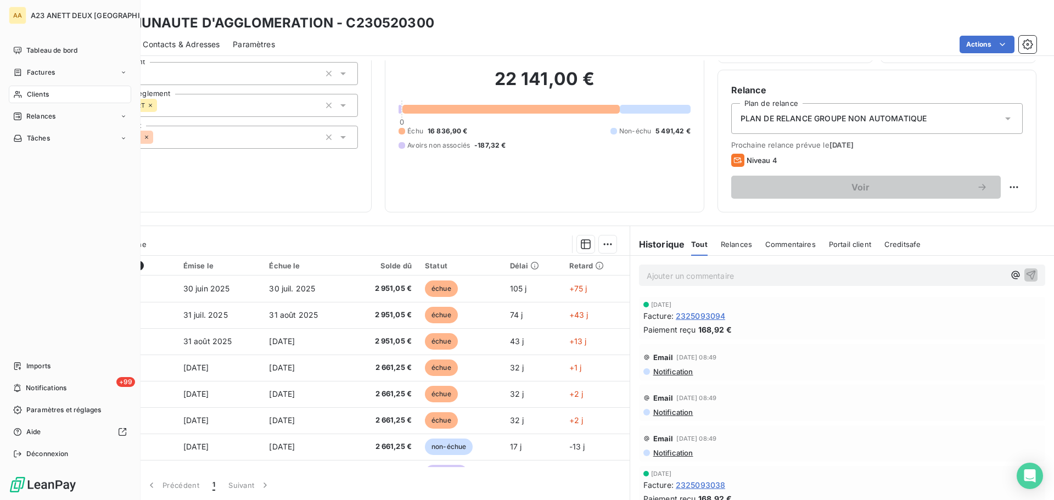
click at [29, 91] on span "Clients" at bounding box center [38, 94] width 22 height 10
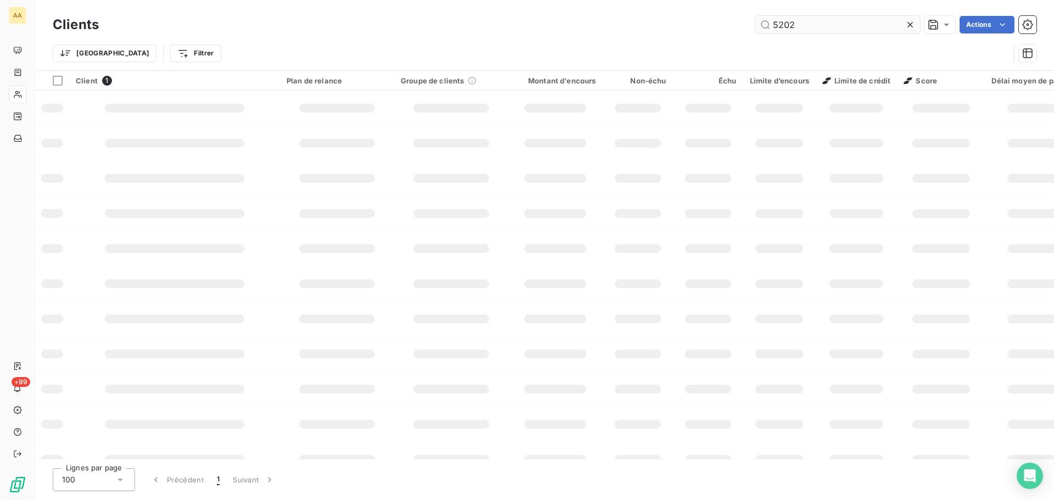
type input "5202"
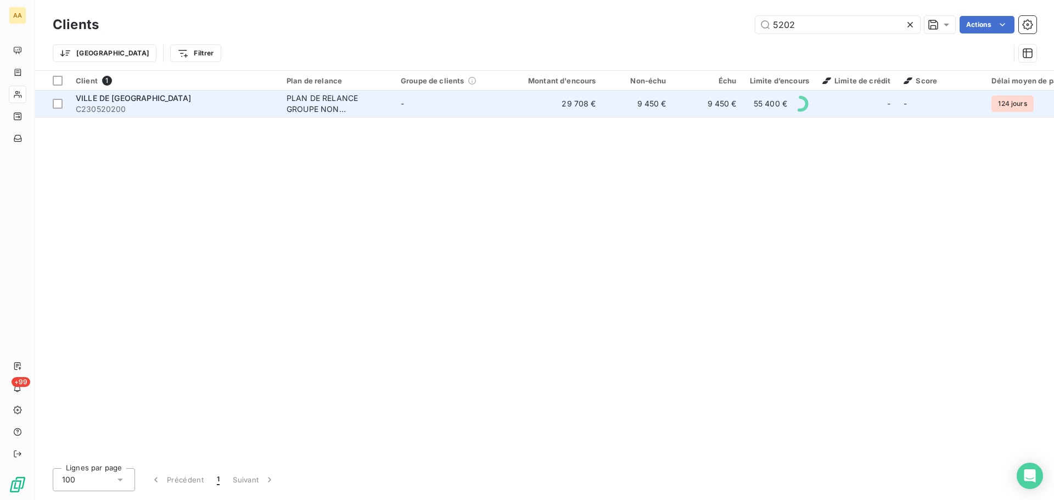
click at [138, 106] on span "C230520200" at bounding box center [175, 109] width 198 height 11
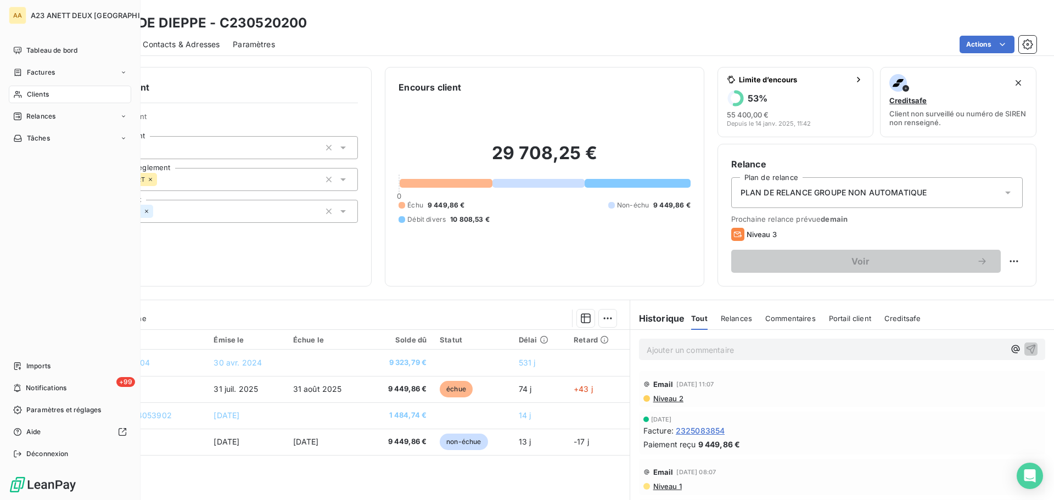
click at [43, 92] on span "Clients" at bounding box center [38, 94] width 22 height 10
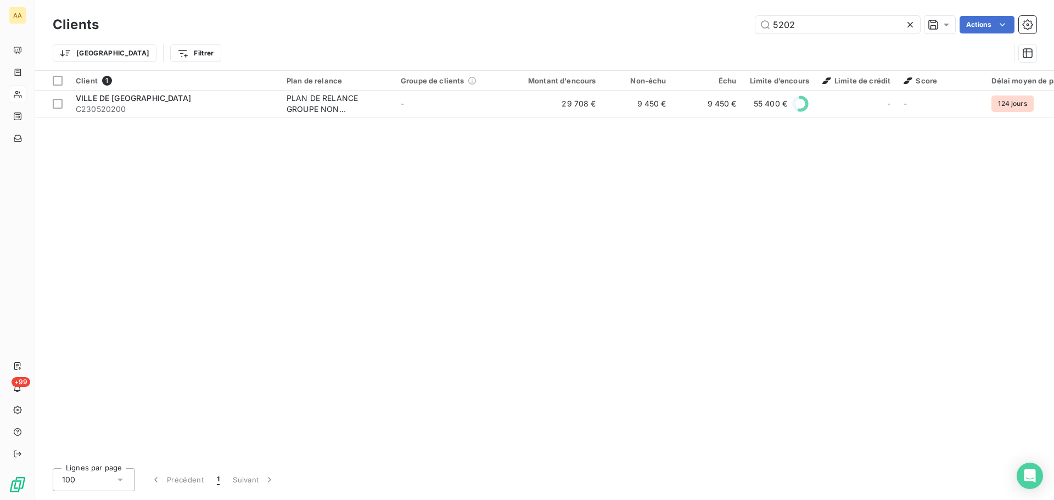
drag, startPoint x: 800, startPoint y: 24, endPoint x: 563, endPoint y: 5, distance: 238.4
click at [660, 24] on div "5202 Actions" at bounding box center [574, 25] width 925 height 18
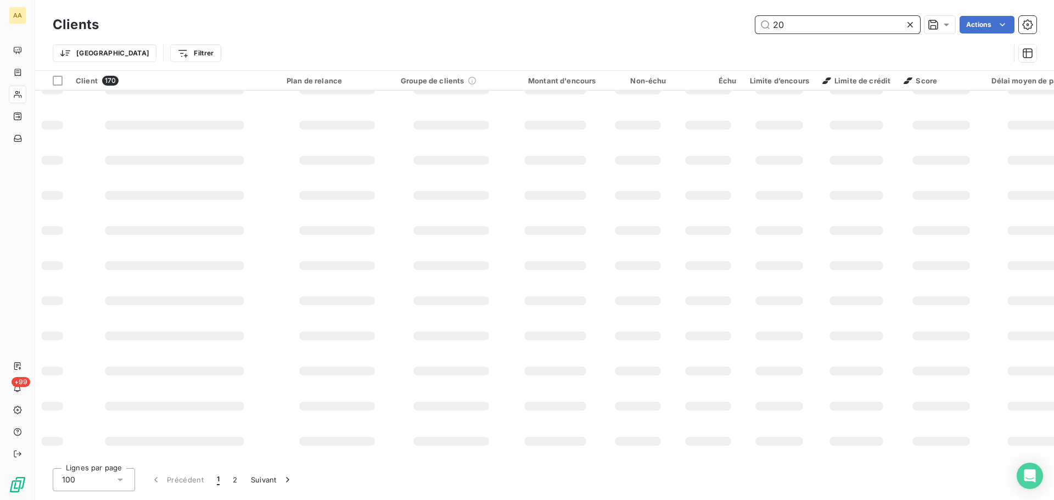
scroll to position [163, 0]
click at [632, 31] on div "20 Actions" at bounding box center [574, 25] width 925 height 18
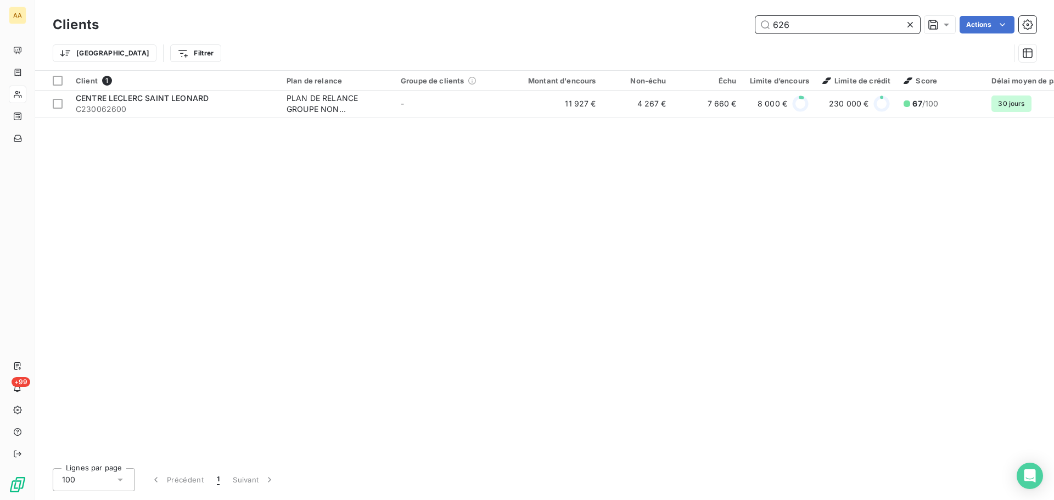
scroll to position [0, 0]
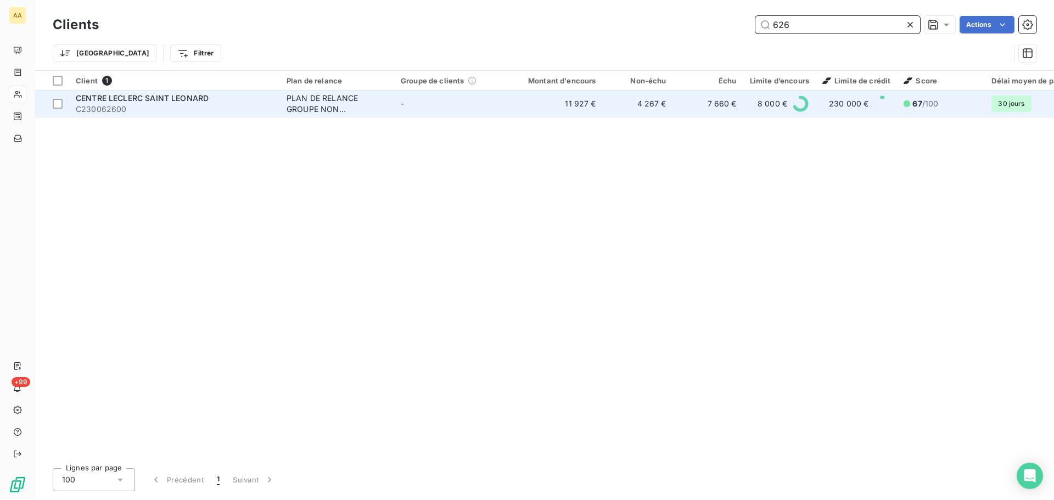
type input "626"
click at [199, 104] on span "C230062600" at bounding box center [175, 109] width 198 height 11
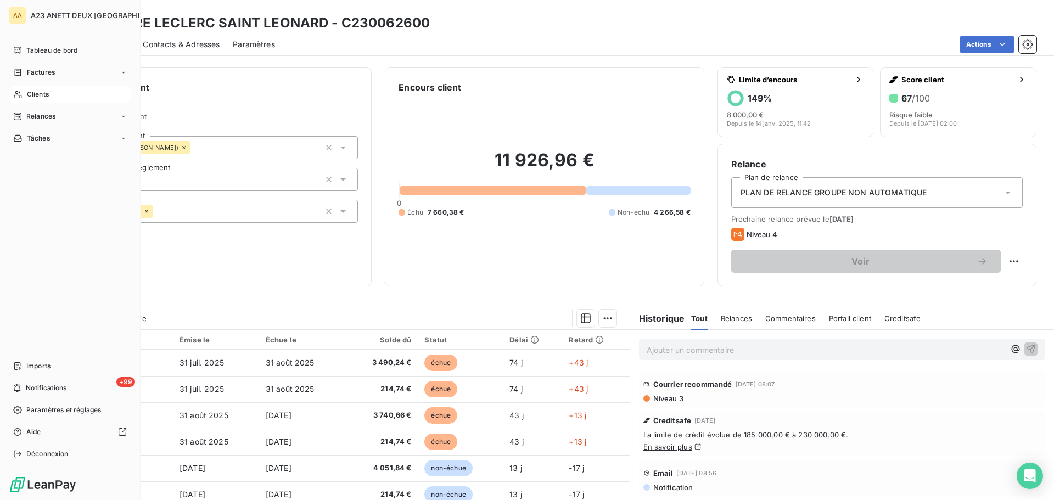
click at [35, 94] on span "Clients" at bounding box center [38, 94] width 22 height 10
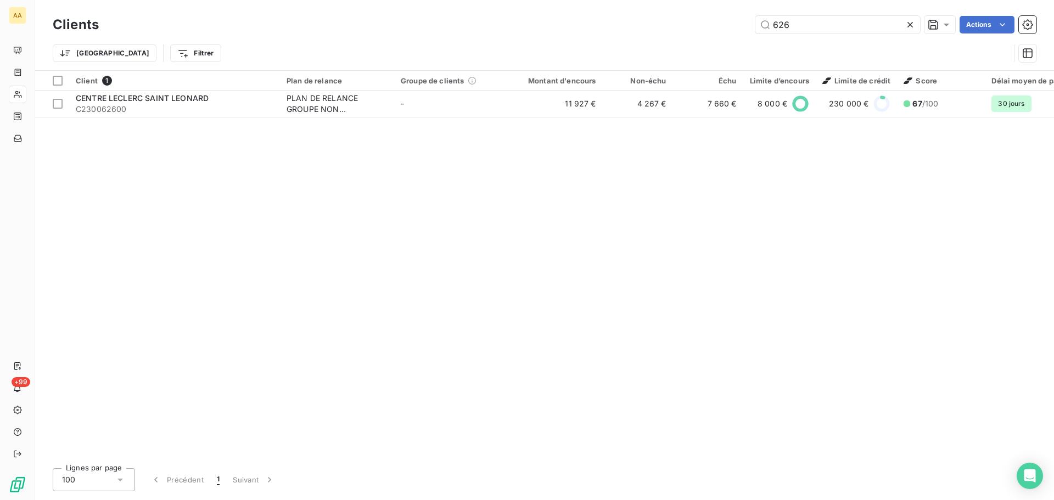
drag, startPoint x: 812, startPoint y: 30, endPoint x: 657, endPoint y: 26, distance: 155.4
click at [686, 35] on div "Clients 626 Actions" at bounding box center [545, 24] width 984 height 23
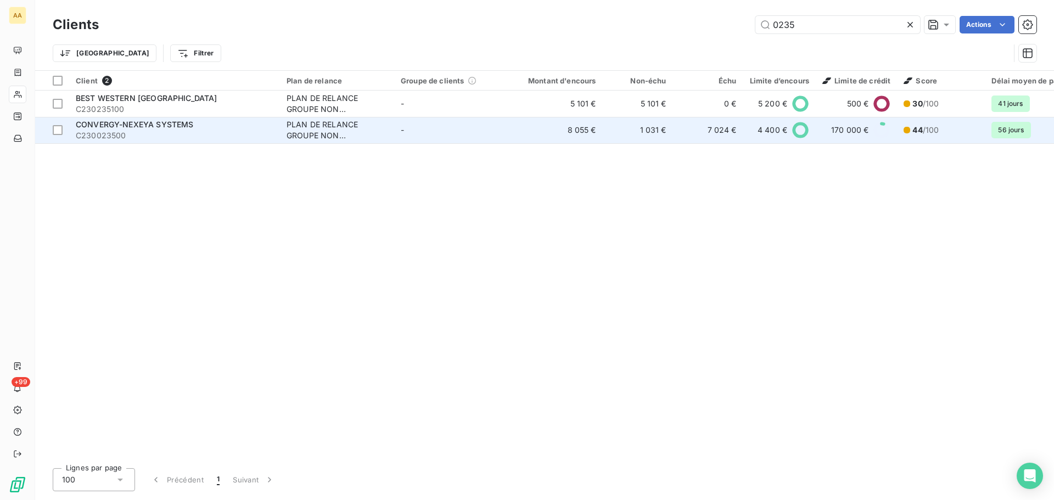
type input "0235"
click at [167, 121] on span "CONVERGY-NEXEYA SYSTEMS" at bounding box center [134, 124] width 117 height 9
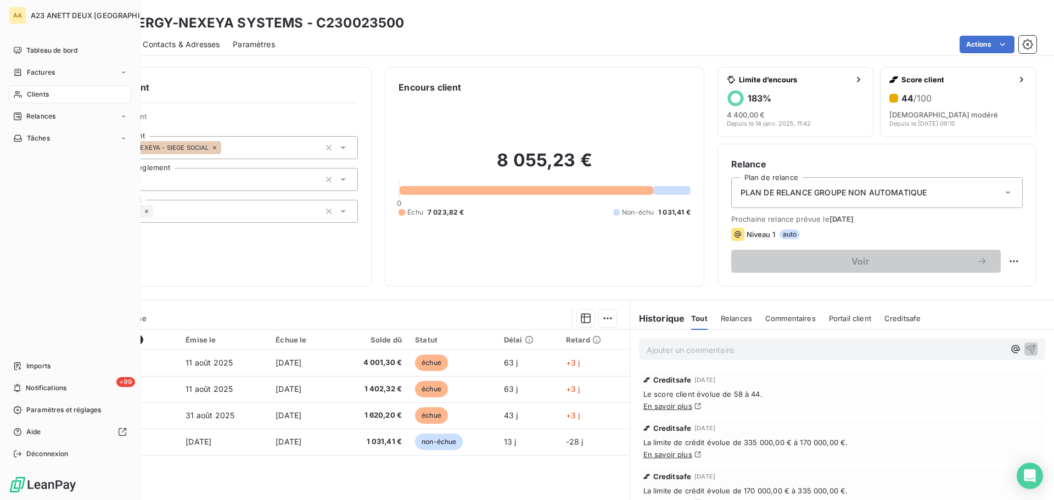
click at [40, 93] on span "Clients" at bounding box center [38, 94] width 22 height 10
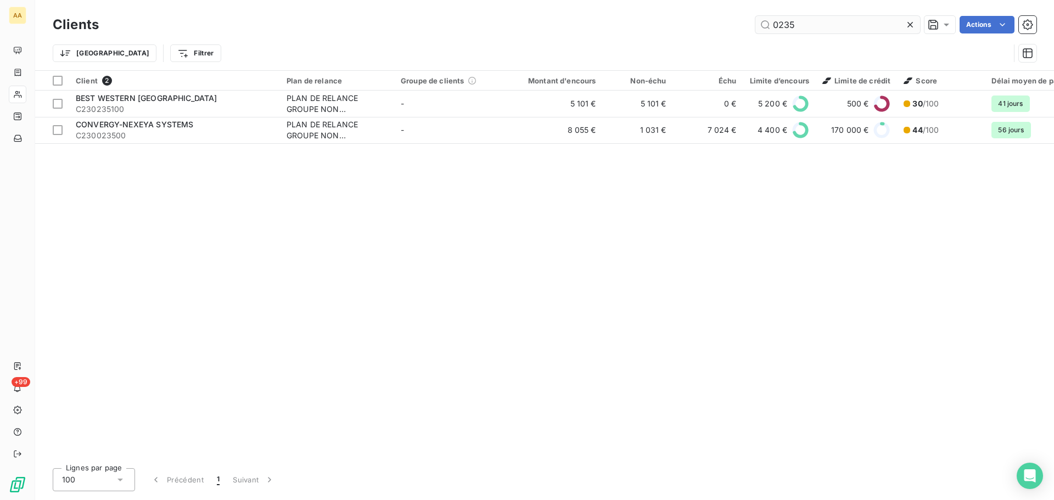
drag, startPoint x: 798, startPoint y: 23, endPoint x: 763, endPoint y: 31, distance: 36.0
click at [765, 31] on input "0235" at bounding box center [837, 25] width 165 height 18
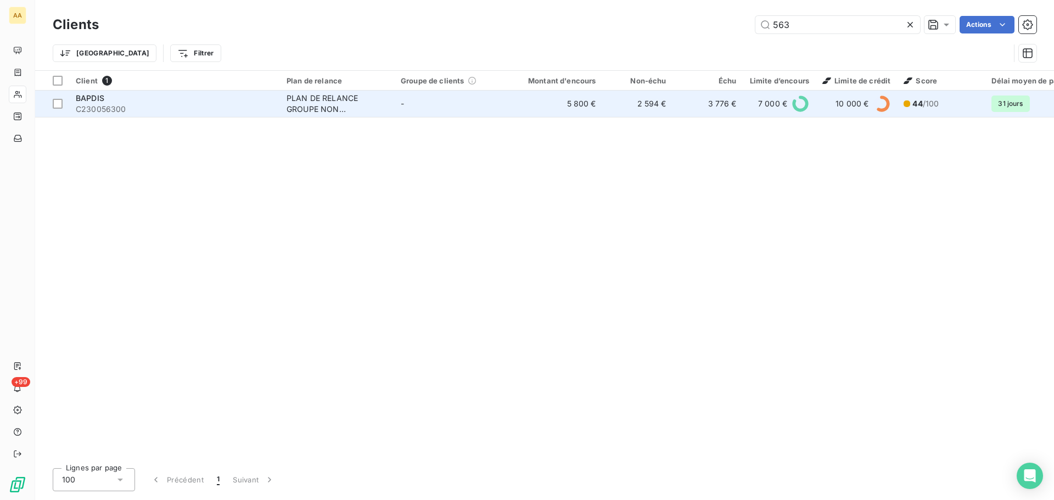
type input "563"
click at [232, 105] on span "C230056300" at bounding box center [175, 109] width 198 height 11
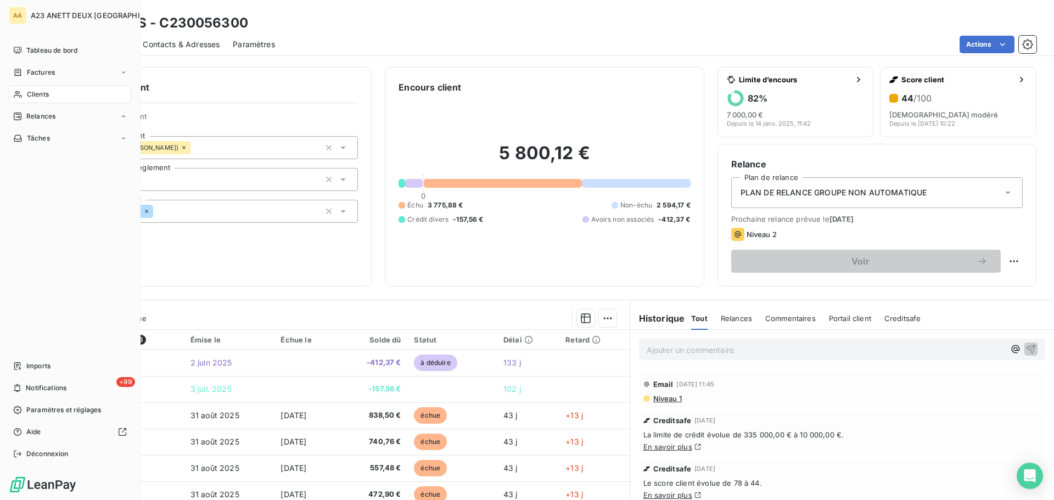
click at [32, 96] on span "Clients" at bounding box center [38, 94] width 22 height 10
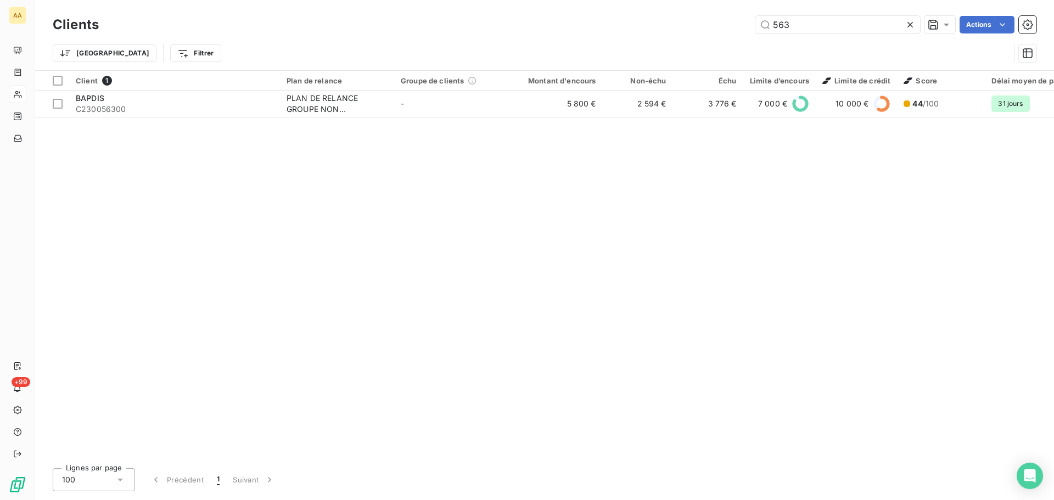
drag, startPoint x: 808, startPoint y: 30, endPoint x: 719, endPoint y: 26, distance: 89.0
click at [727, 28] on div "563 Actions" at bounding box center [574, 25] width 925 height 18
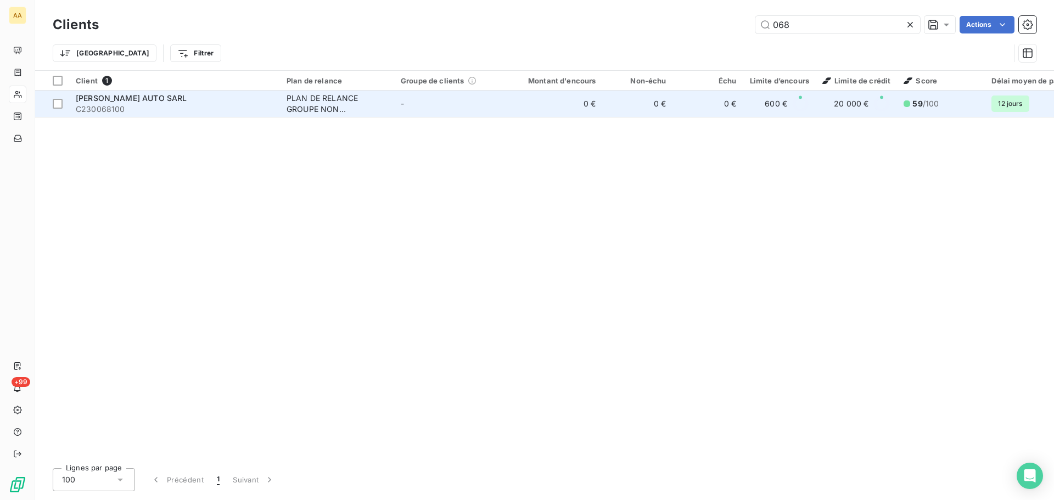
type input "068"
click at [173, 111] on span "C230068100" at bounding box center [175, 109] width 198 height 11
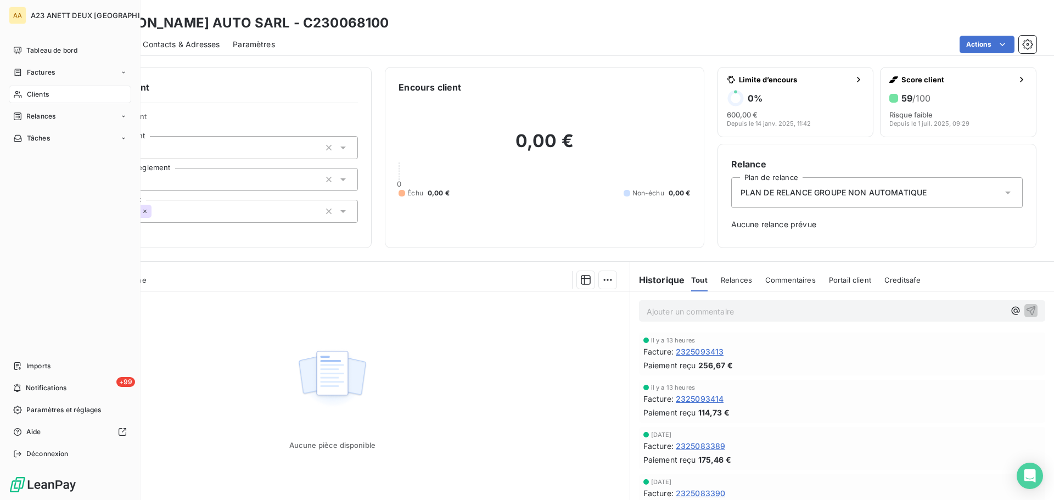
drag, startPoint x: 44, startPoint y: 90, endPoint x: 86, endPoint y: 95, distance: 41.5
click at [46, 90] on span "Clients" at bounding box center [38, 94] width 22 height 10
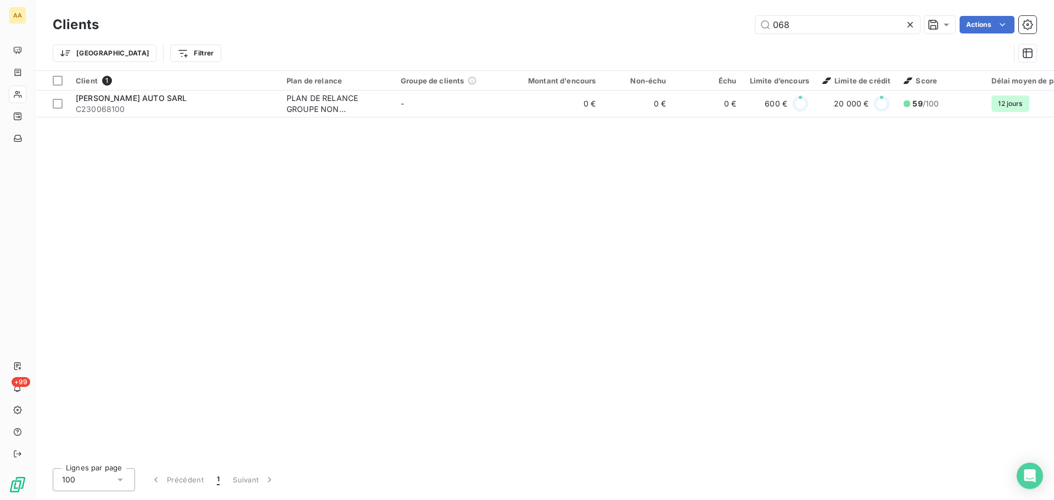
drag, startPoint x: 815, startPoint y: 29, endPoint x: 638, endPoint y: 5, distance: 177.7
click at [638, 5] on div "Clients 068 Actions Trier Filtrer" at bounding box center [544, 35] width 1019 height 70
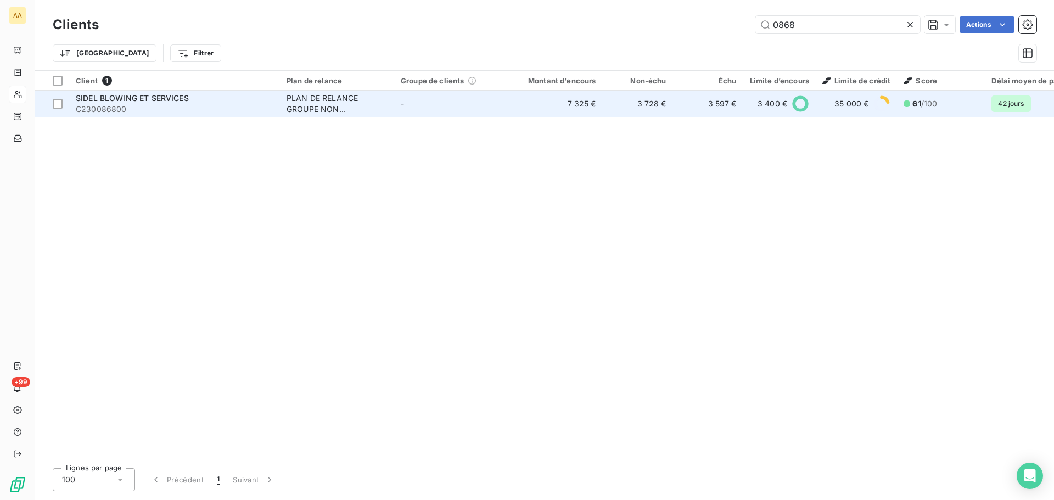
type input "0868"
click at [166, 99] on span "SIDEL BLOWING ET SERVICES" at bounding box center [132, 97] width 113 height 9
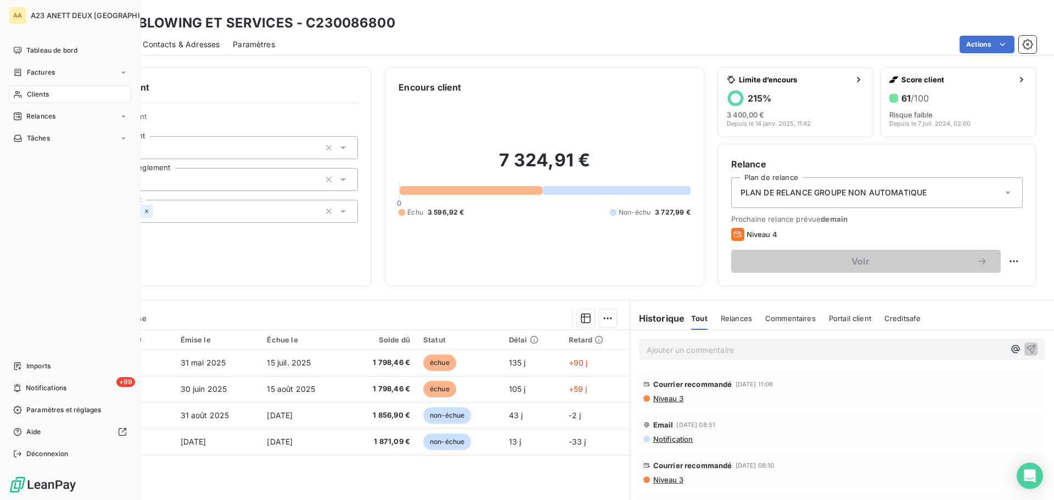
click at [35, 91] on span "Clients" at bounding box center [38, 94] width 22 height 10
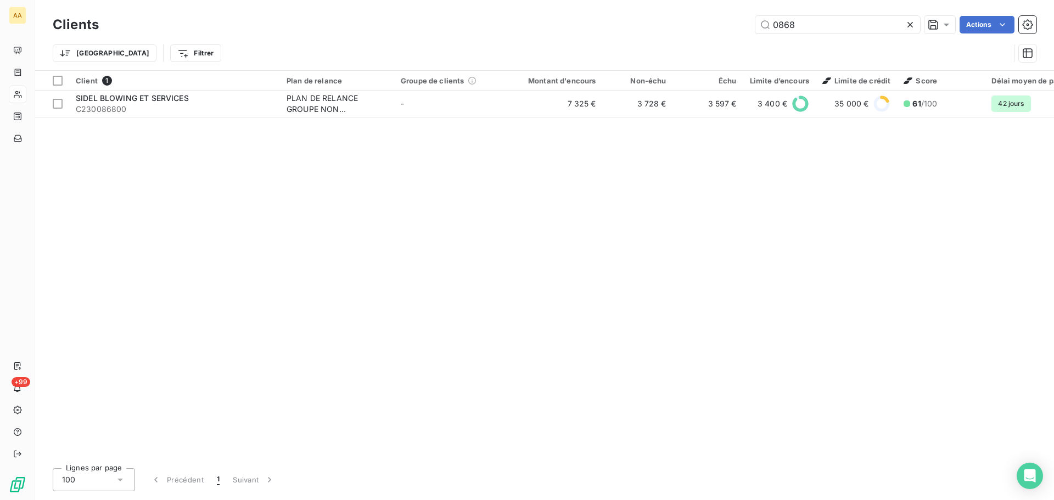
drag, startPoint x: 810, startPoint y: 23, endPoint x: 705, endPoint y: 20, distance: 104.9
click at [705, 20] on div "0868 Actions" at bounding box center [574, 25] width 925 height 18
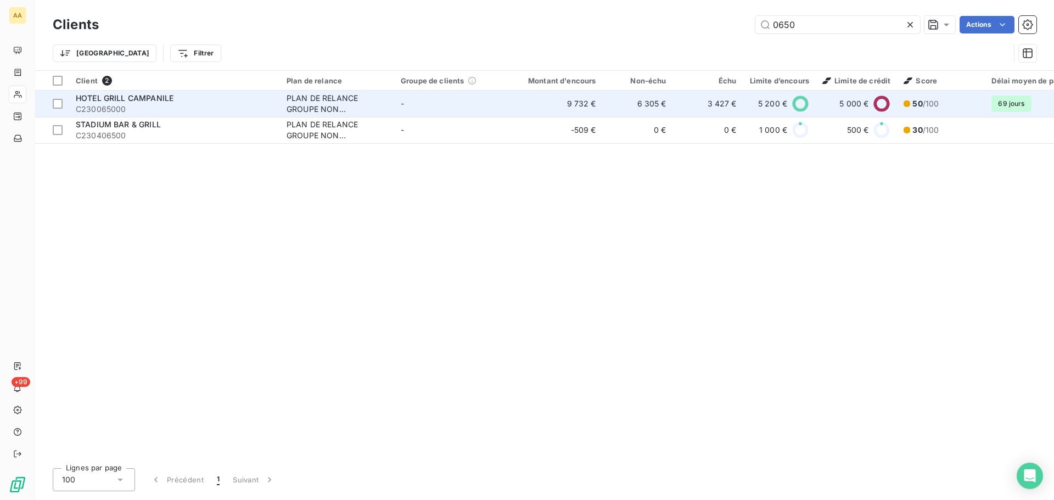
type input "0650"
click at [138, 98] on span "HOTEL GRILL CAMPANILE" at bounding box center [125, 97] width 98 height 9
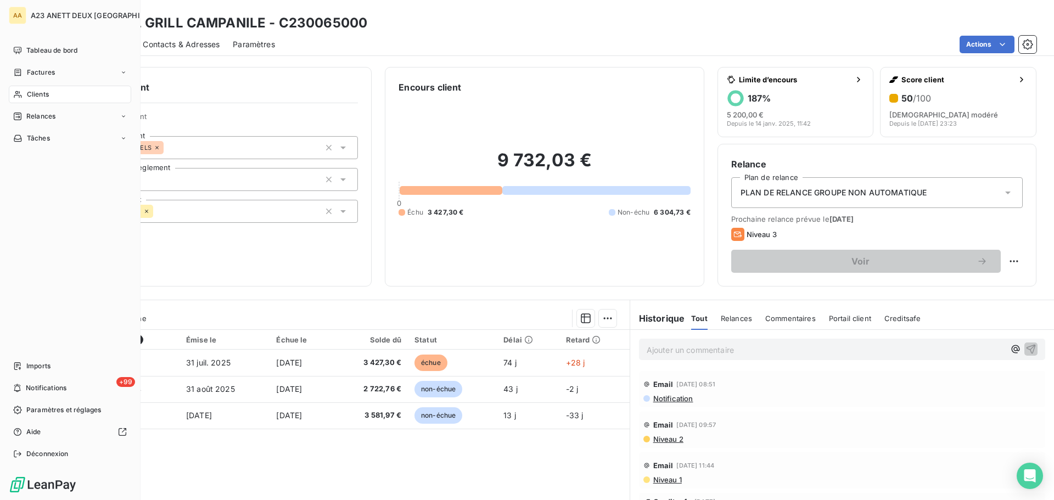
click at [36, 96] on span "Clients" at bounding box center [38, 94] width 22 height 10
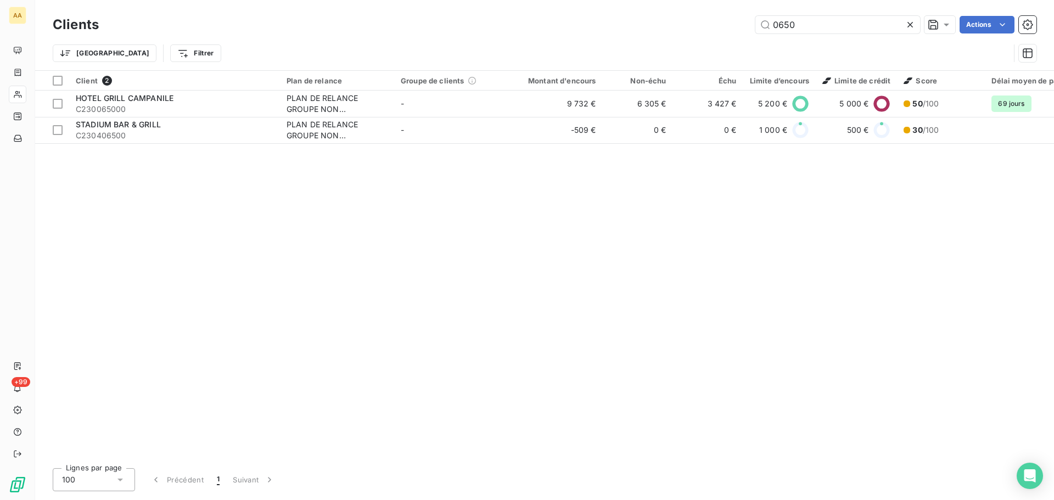
drag, startPoint x: 840, startPoint y: 31, endPoint x: 715, endPoint y: 32, distance: 124.6
click at [723, 32] on div "0650 Actions" at bounding box center [574, 25] width 925 height 18
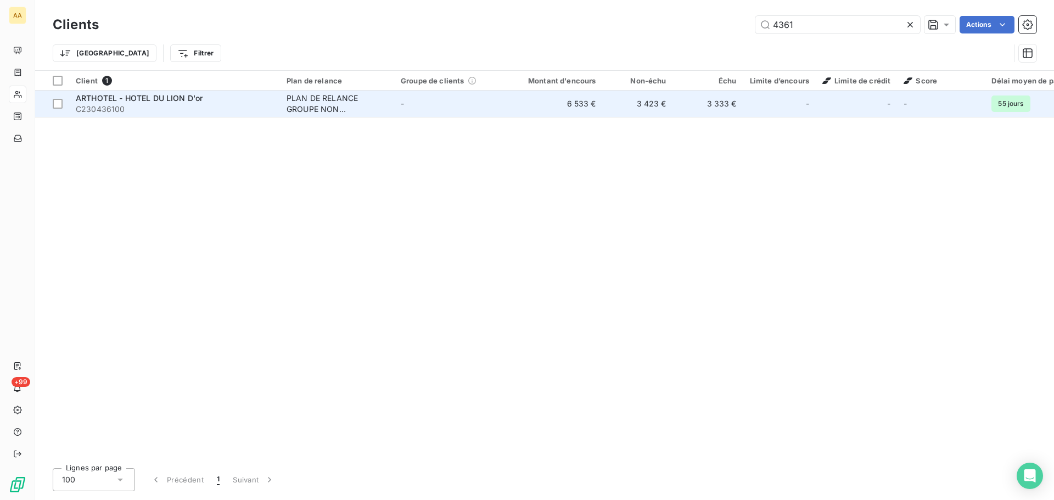
type input "4361"
click at [192, 102] on span "ARTHOTEL - HOTEL DU LION D'or" at bounding box center [139, 97] width 127 height 9
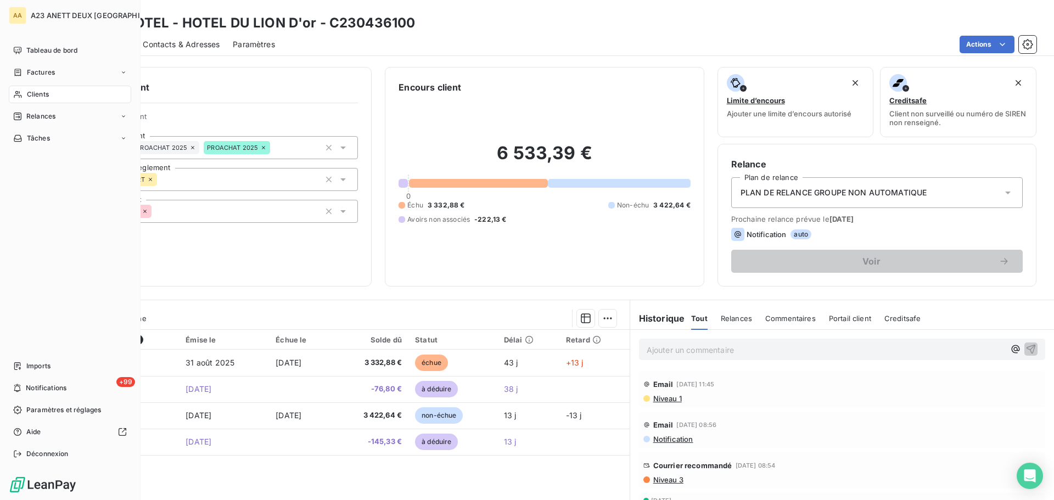
click at [30, 96] on span "Clients" at bounding box center [38, 94] width 22 height 10
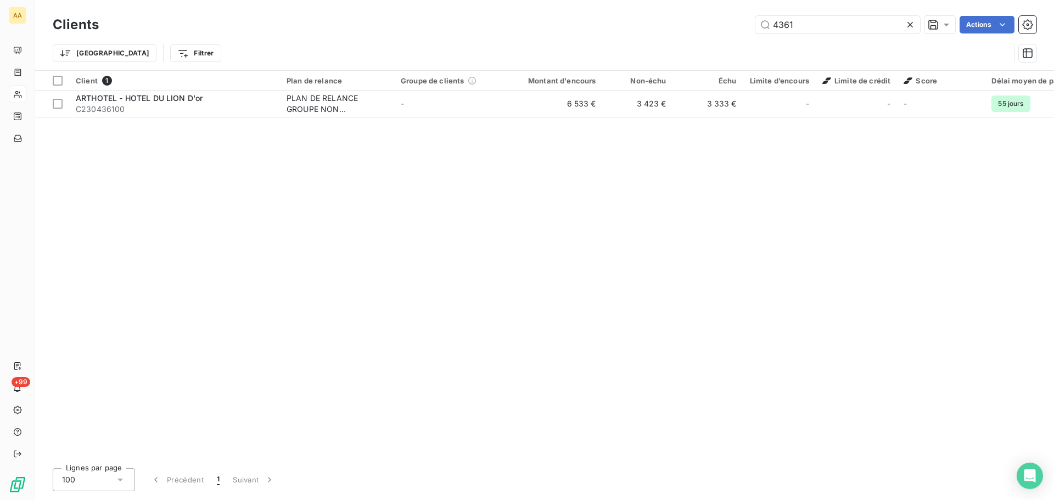
drag, startPoint x: 814, startPoint y: 29, endPoint x: 708, endPoint y: 29, distance: 106.0
click at [708, 29] on div "4361 Actions" at bounding box center [574, 25] width 925 height 18
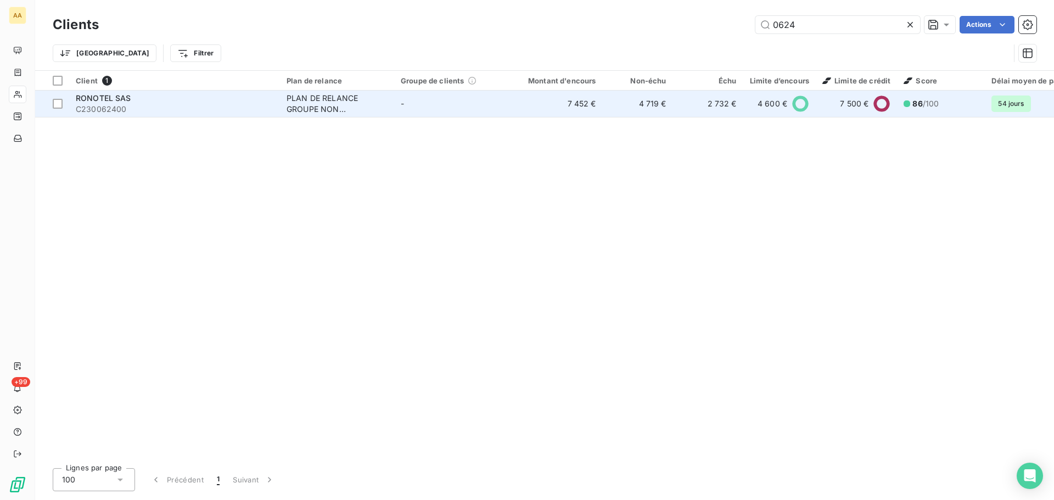
type input "0624"
click at [169, 99] on div "RONOTEL SAS" at bounding box center [175, 98] width 198 height 11
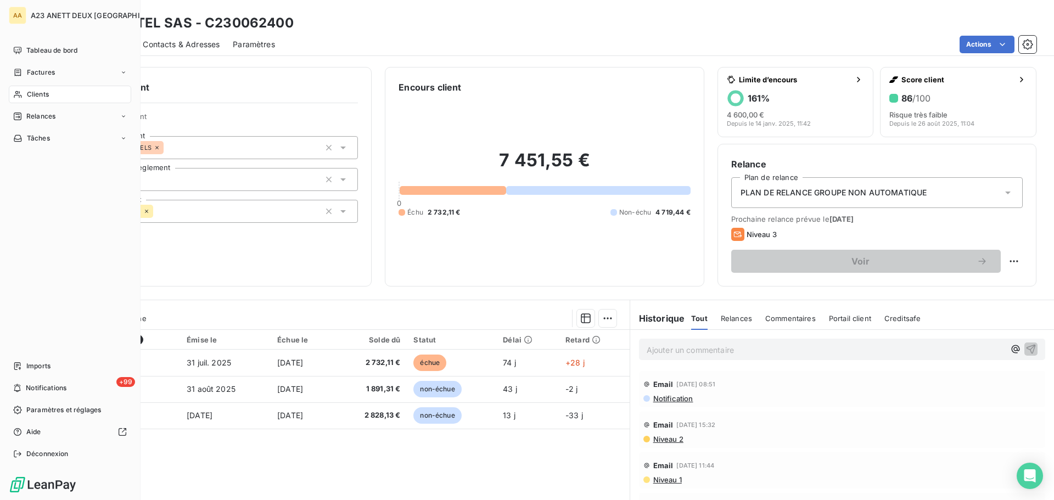
click at [56, 96] on div "Clients" at bounding box center [70, 95] width 122 height 18
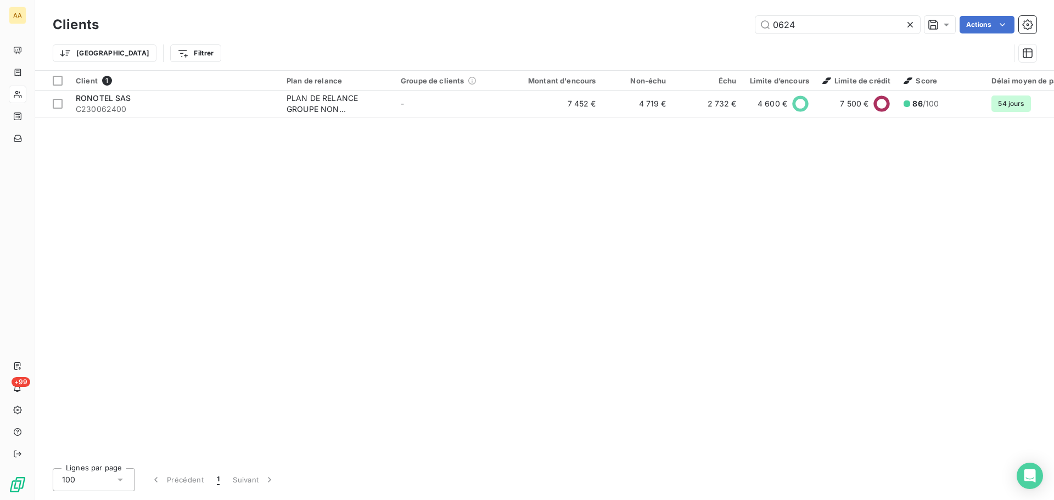
drag, startPoint x: 808, startPoint y: 25, endPoint x: 470, endPoint y: 7, distance: 338.1
click at [533, 17] on div "0624 Actions" at bounding box center [574, 25] width 925 height 18
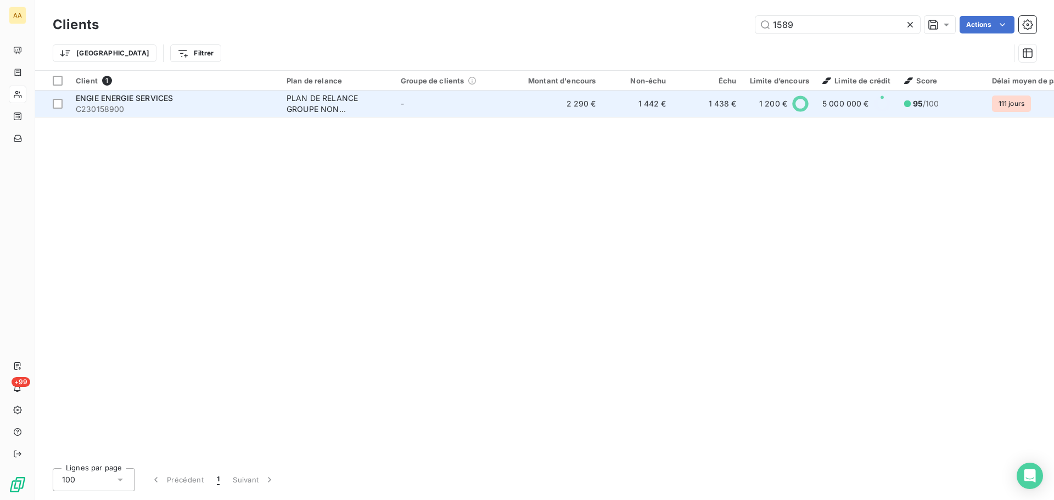
type input "1589"
click at [184, 111] on span "C230158900" at bounding box center [175, 109] width 198 height 11
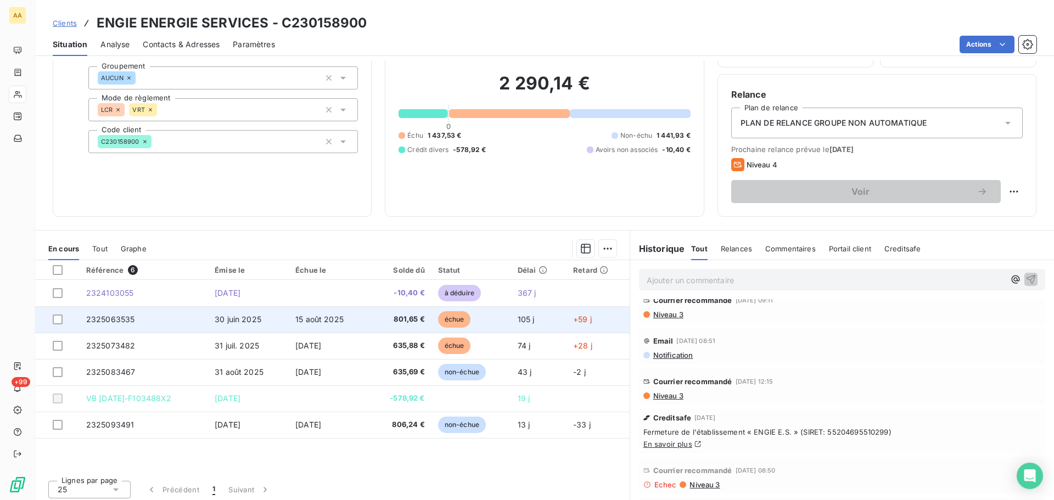
scroll to position [74, 0]
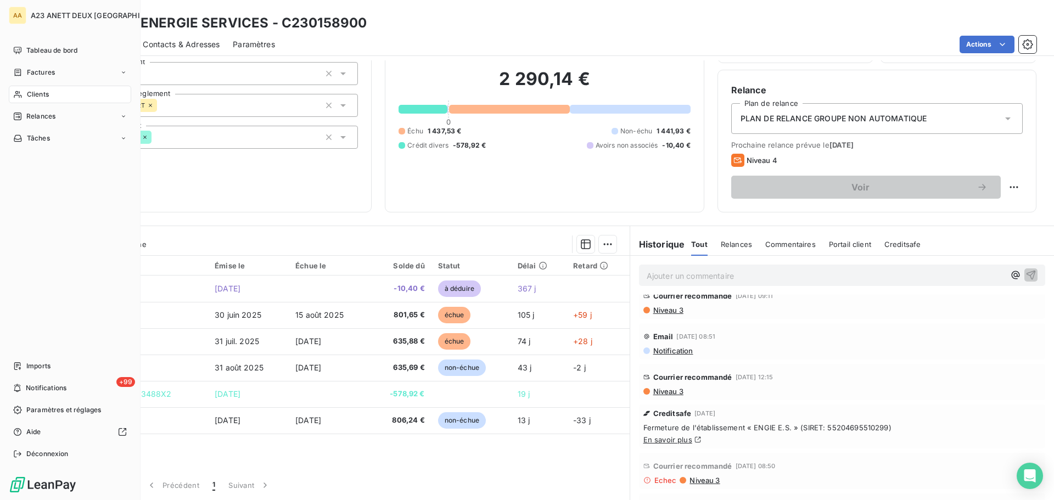
click at [45, 97] on span "Clients" at bounding box center [38, 94] width 22 height 10
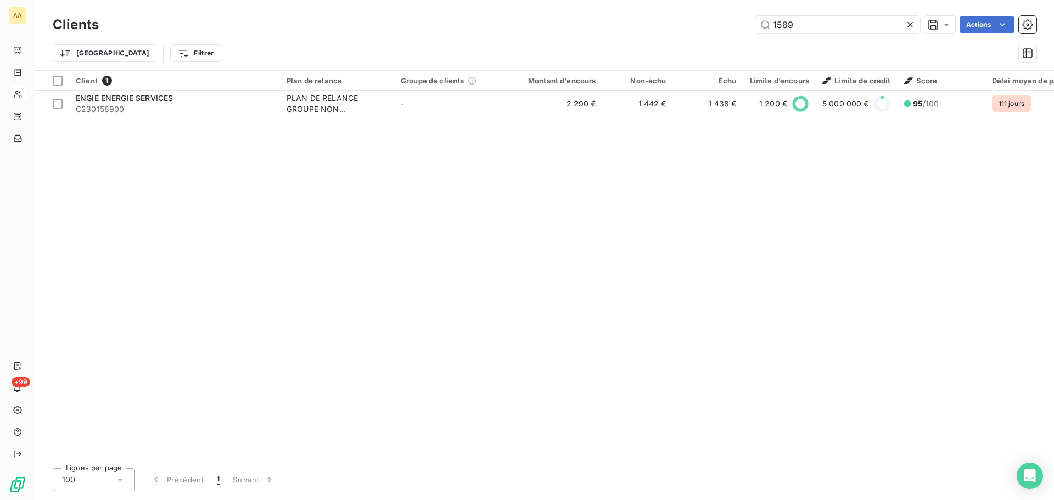
drag, startPoint x: 813, startPoint y: 33, endPoint x: 665, endPoint y: 30, distance: 148.3
click at [677, 30] on div "1589 Actions" at bounding box center [574, 25] width 925 height 18
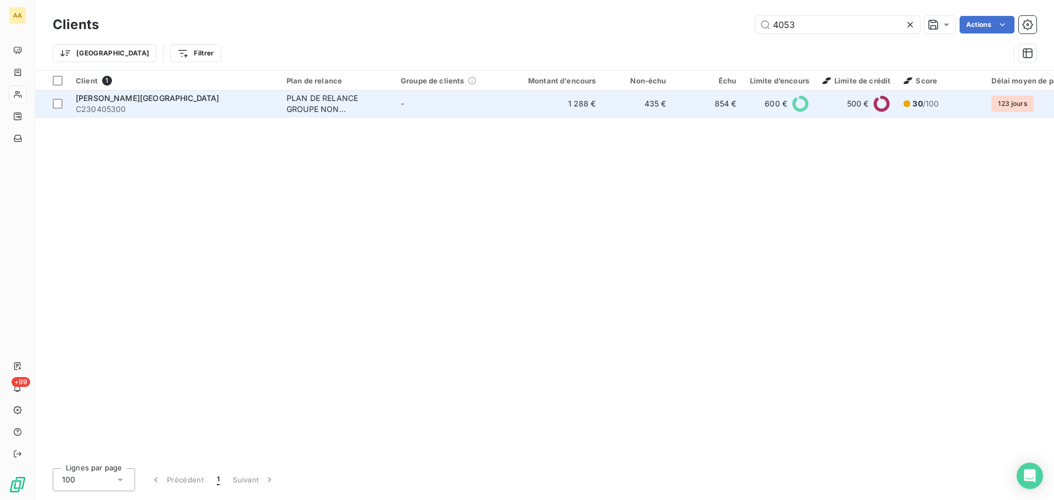
type input "4053"
click at [171, 102] on div "[GEOGRAPHIC_DATA]" at bounding box center [175, 98] width 198 height 11
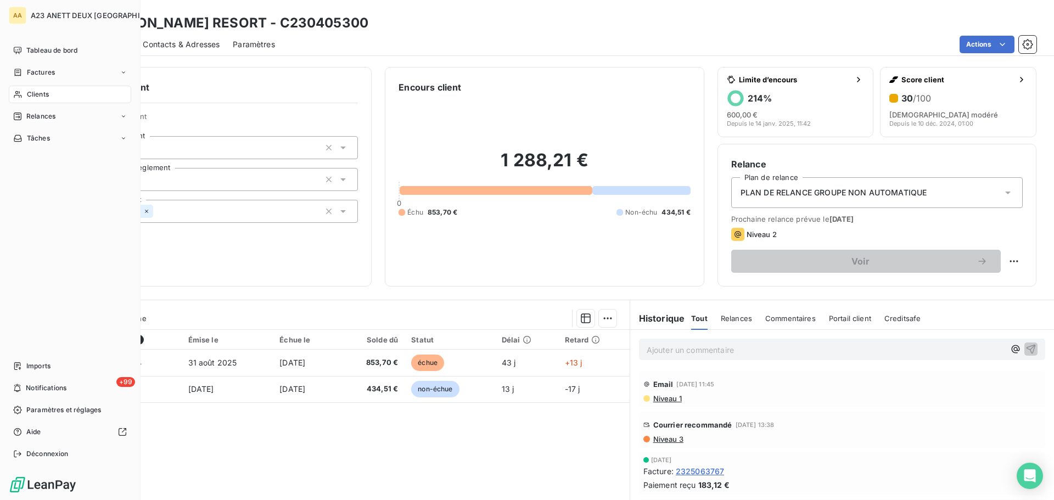
click at [42, 90] on span "Clients" at bounding box center [38, 94] width 22 height 10
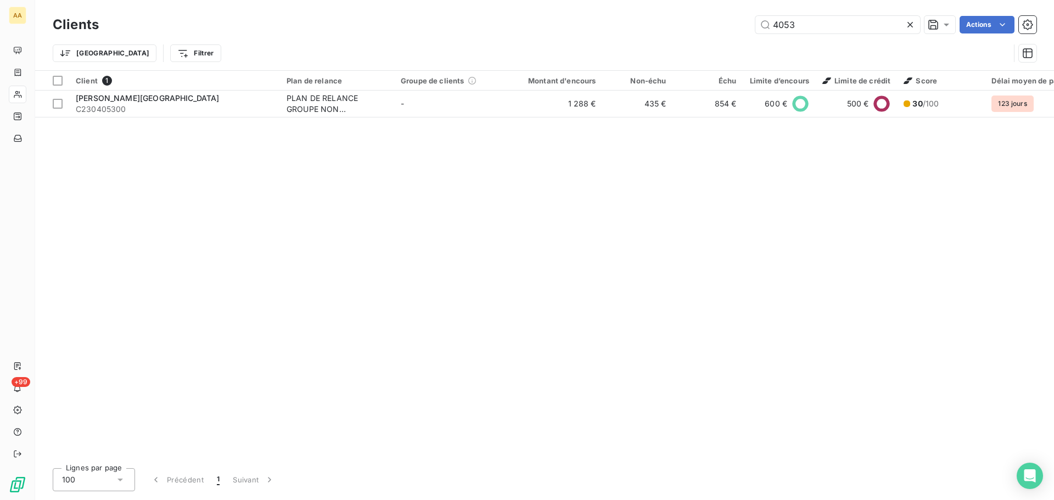
drag, startPoint x: 799, startPoint y: 20, endPoint x: 687, endPoint y: 29, distance: 112.3
click at [697, 29] on div "4053 Actions" at bounding box center [574, 25] width 925 height 18
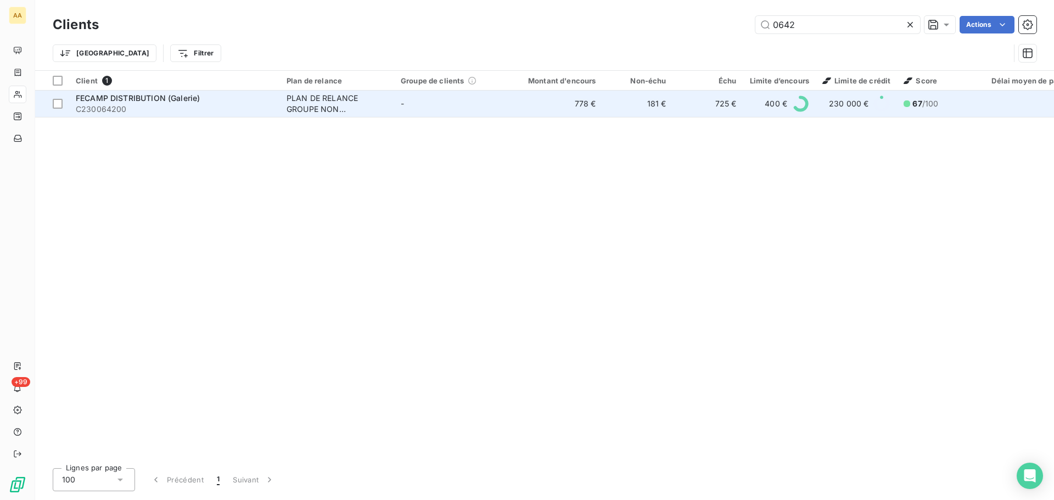
type input "0642"
click at [165, 109] on span "C230064200" at bounding box center [175, 109] width 198 height 11
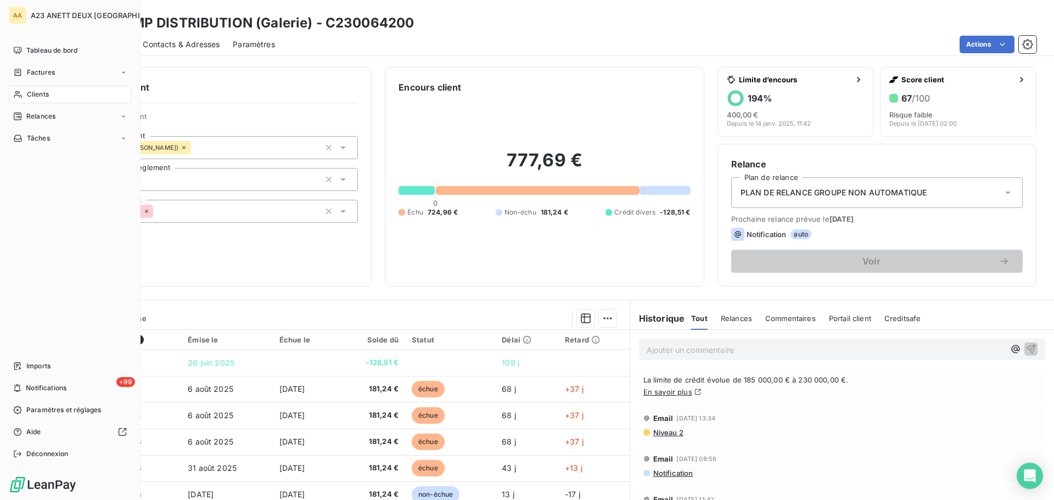
click at [46, 95] on span "Clients" at bounding box center [38, 94] width 22 height 10
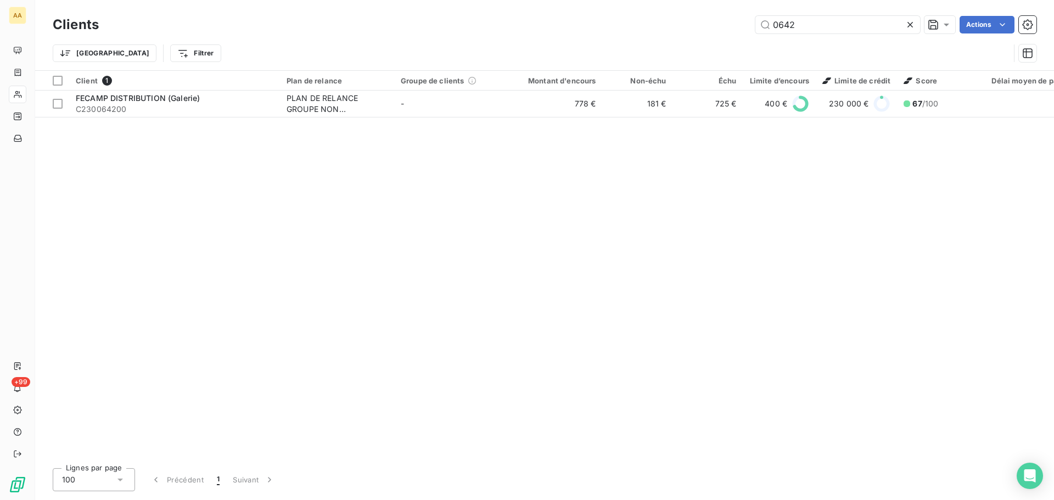
drag, startPoint x: 817, startPoint y: 27, endPoint x: 679, endPoint y: 42, distance: 139.7
click at [691, 42] on div "Clients 0642 Actions Trier Filtrer" at bounding box center [545, 41] width 984 height 57
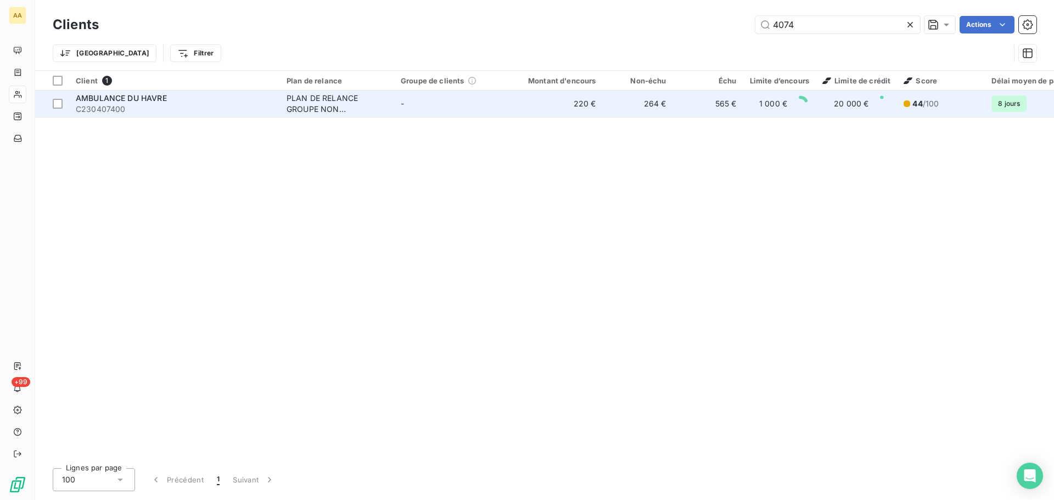
type input "4074"
click at [150, 104] on span "C230407400" at bounding box center [175, 109] width 198 height 11
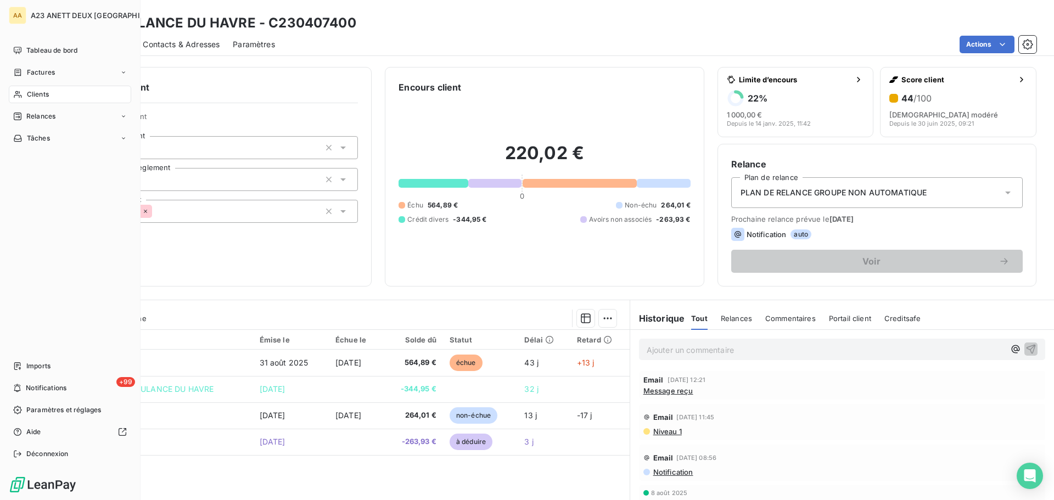
click at [47, 98] on span "Clients" at bounding box center [38, 94] width 22 height 10
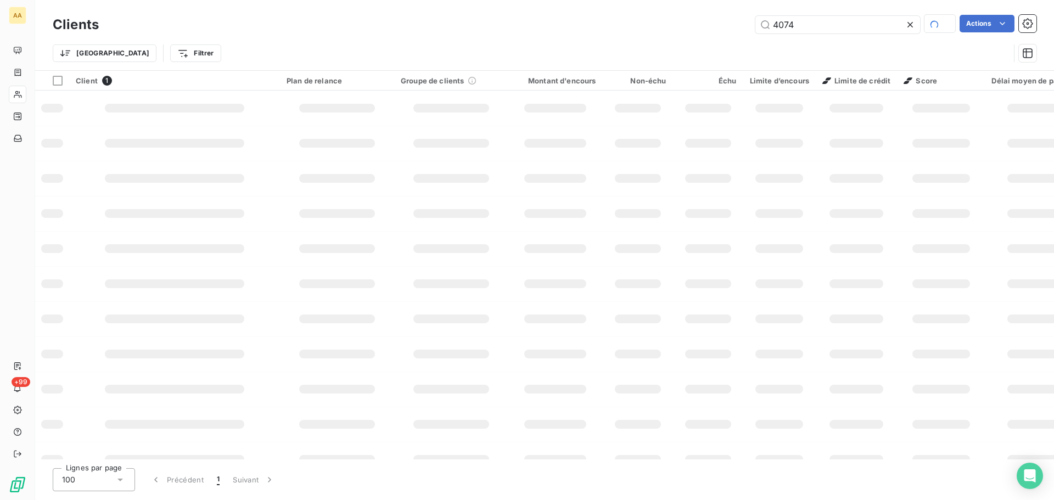
drag, startPoint x: 800, startPoint y: 27, endPoint x: 711, endPoint y: 26, distance: 88.4
click at [719, 27] on div "4074 Actions" at bounding box center [574, 24] width 925 height 19
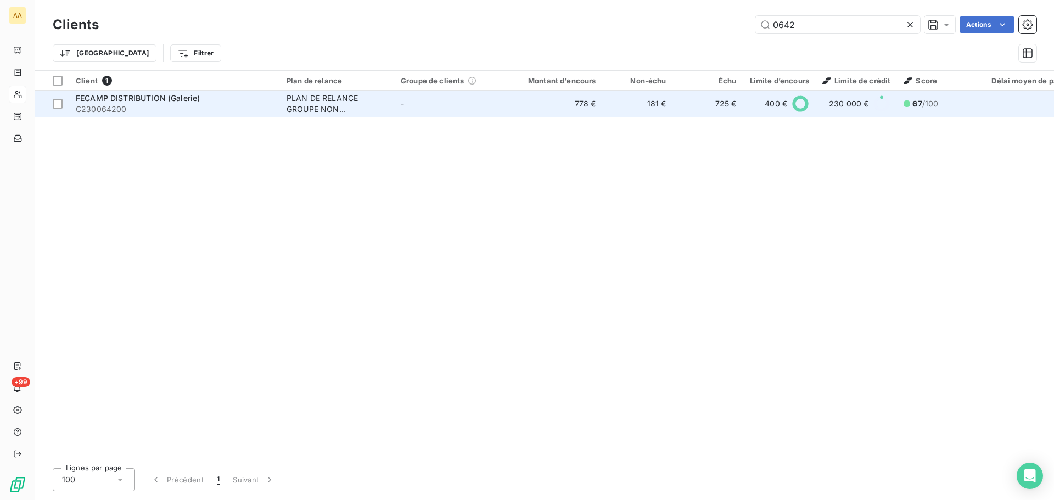
type input "0642"
click at [208, 93] on div "FECAMP DISTRIBUTION (Galerie)" at bounding box center [175, 98] width 198 height 11
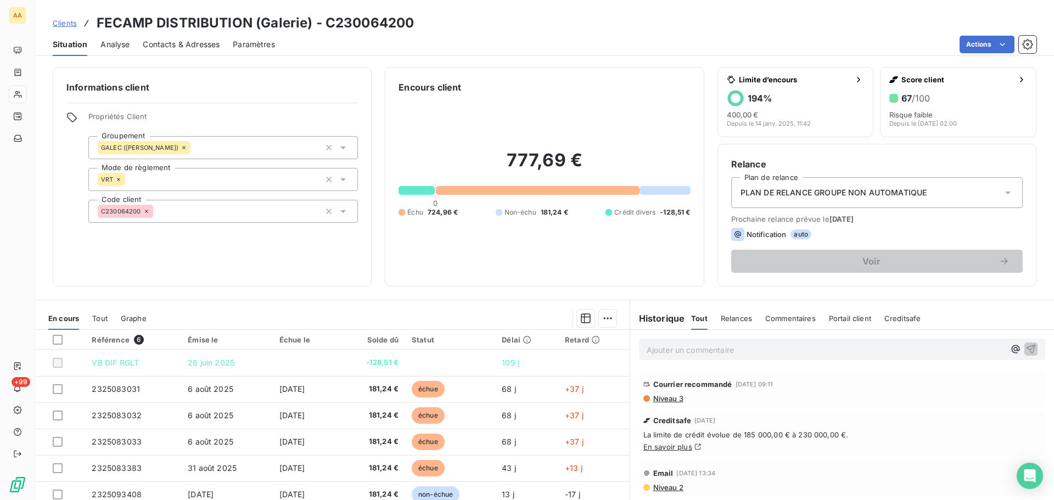
scroll to position [55, 0]
